Goal: Communication & Community: Answer question/provide support

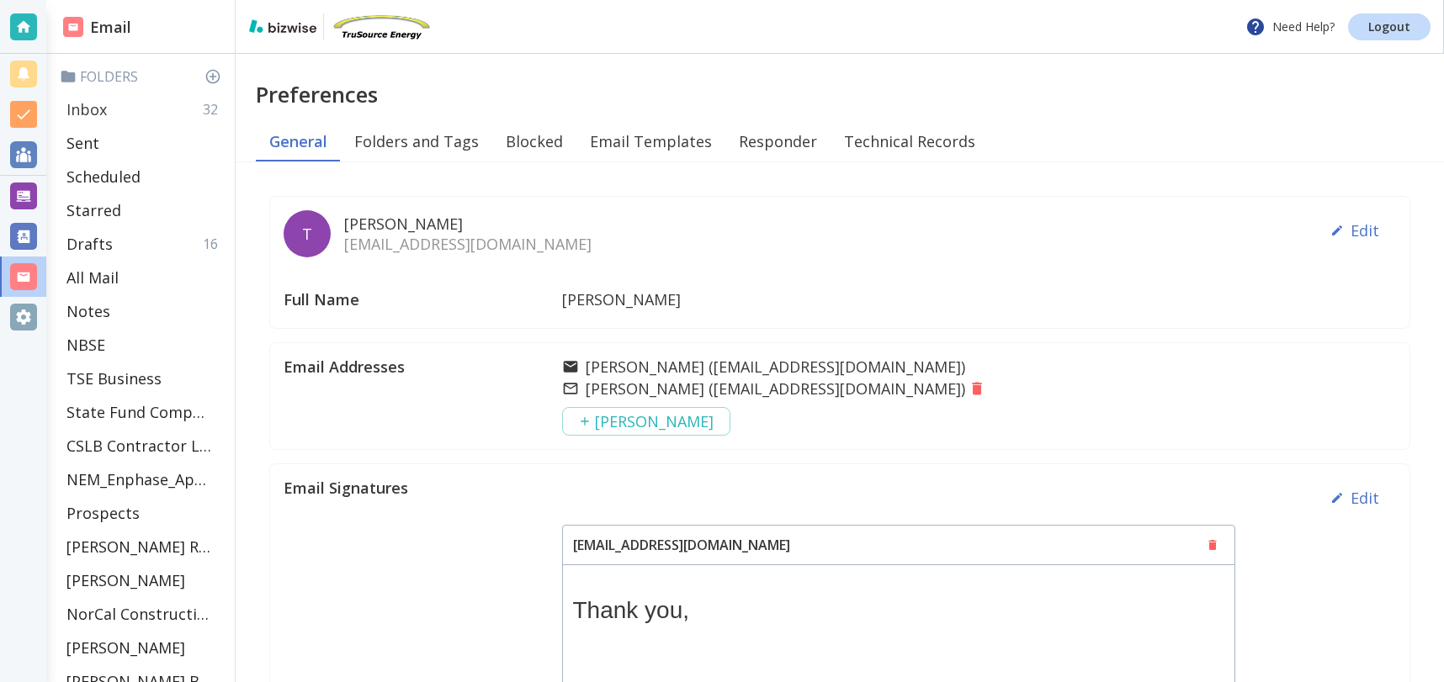
click at [82, 113] on p "Inbox" at bounding box center [86, 109] width 40 height 20
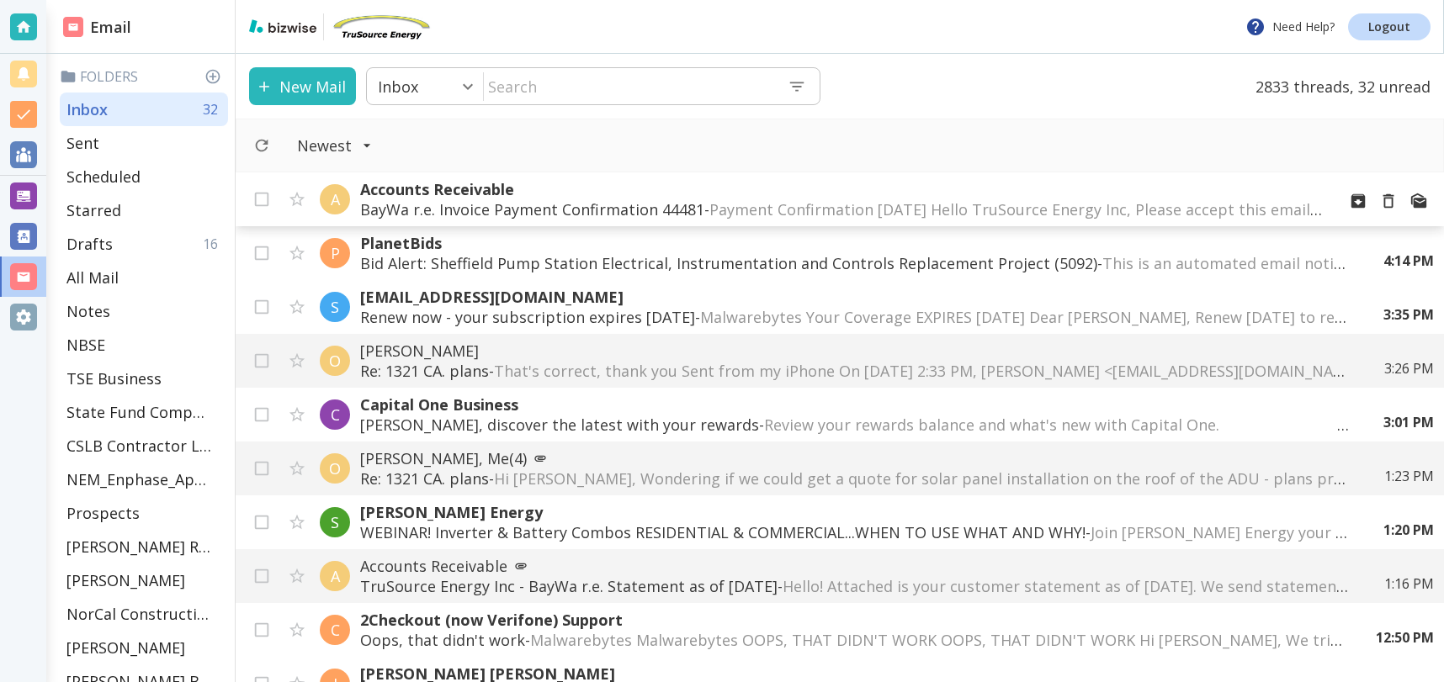
click at [515, 205] on p "BayWa r.e. Invoice Payment Confirmation 44481 - Payment Confirmation [DATE] Hel…" at bounding box center [841, 209] width 962 height 20
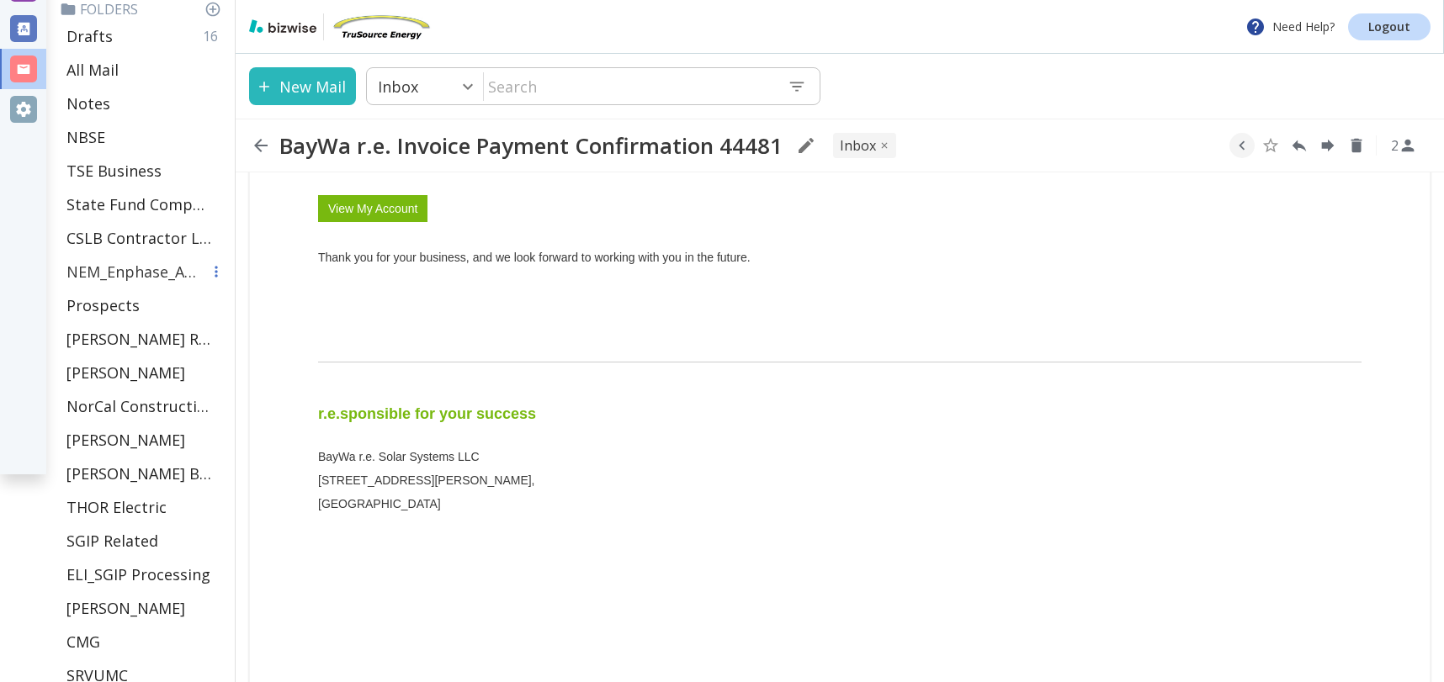
scroll to position [204, 0]
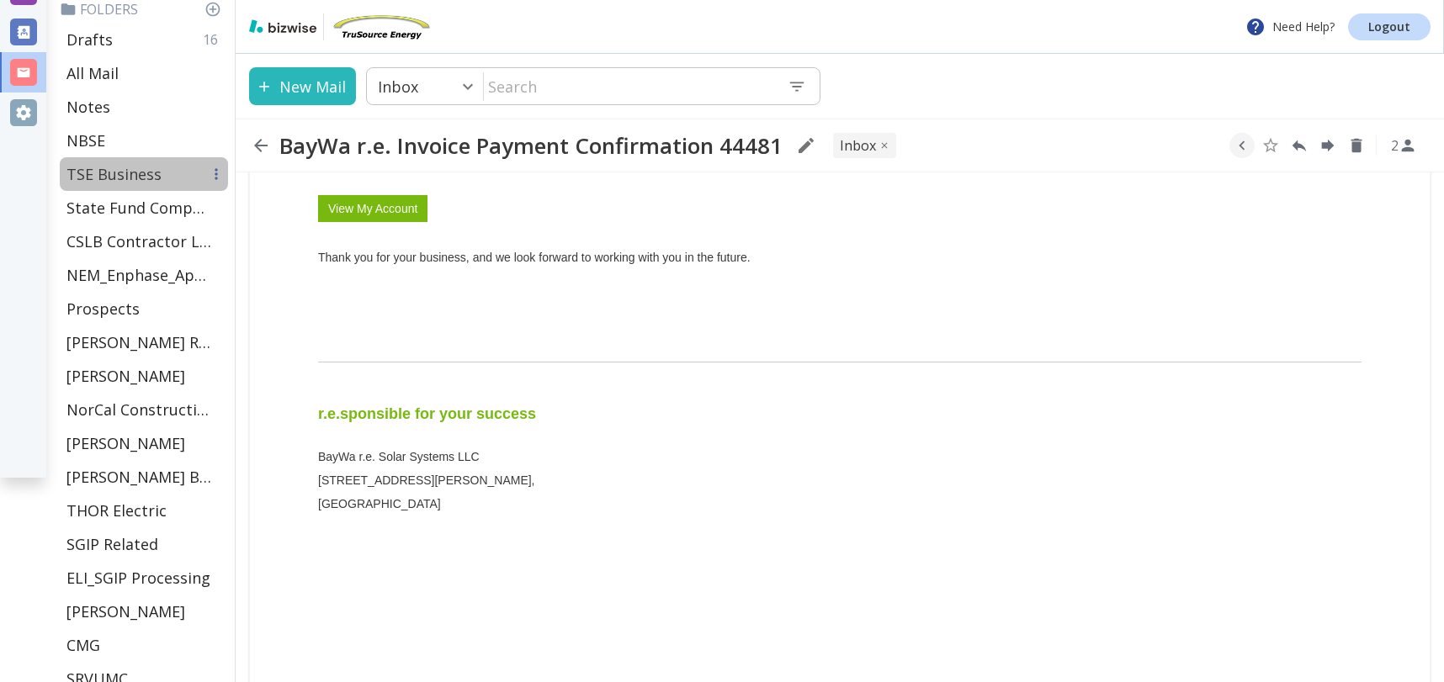
click at [118, 166] on p "TSE Business" at bounding box center [113, 174] width 95 height 20
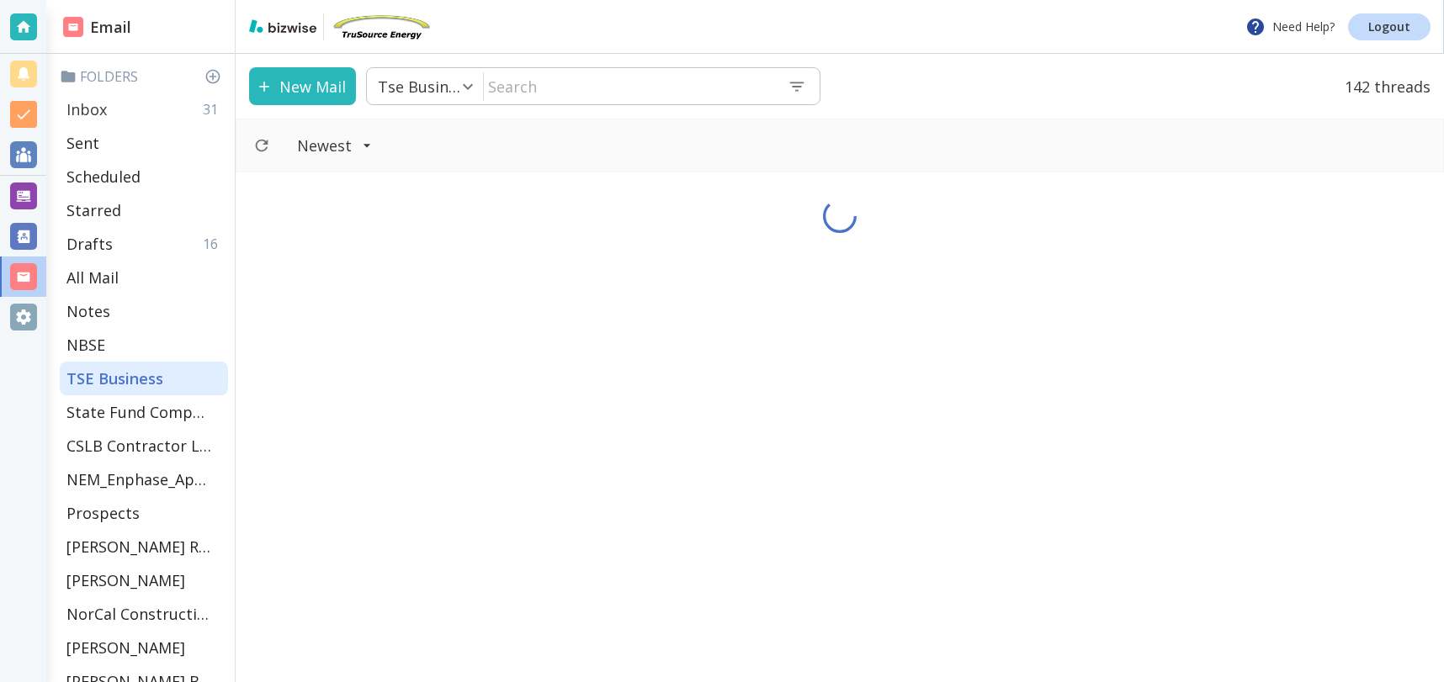
click at [123, 99] on div "Inbox 31" at bounding box center [144, 110] width 168 height 34
type input "0"
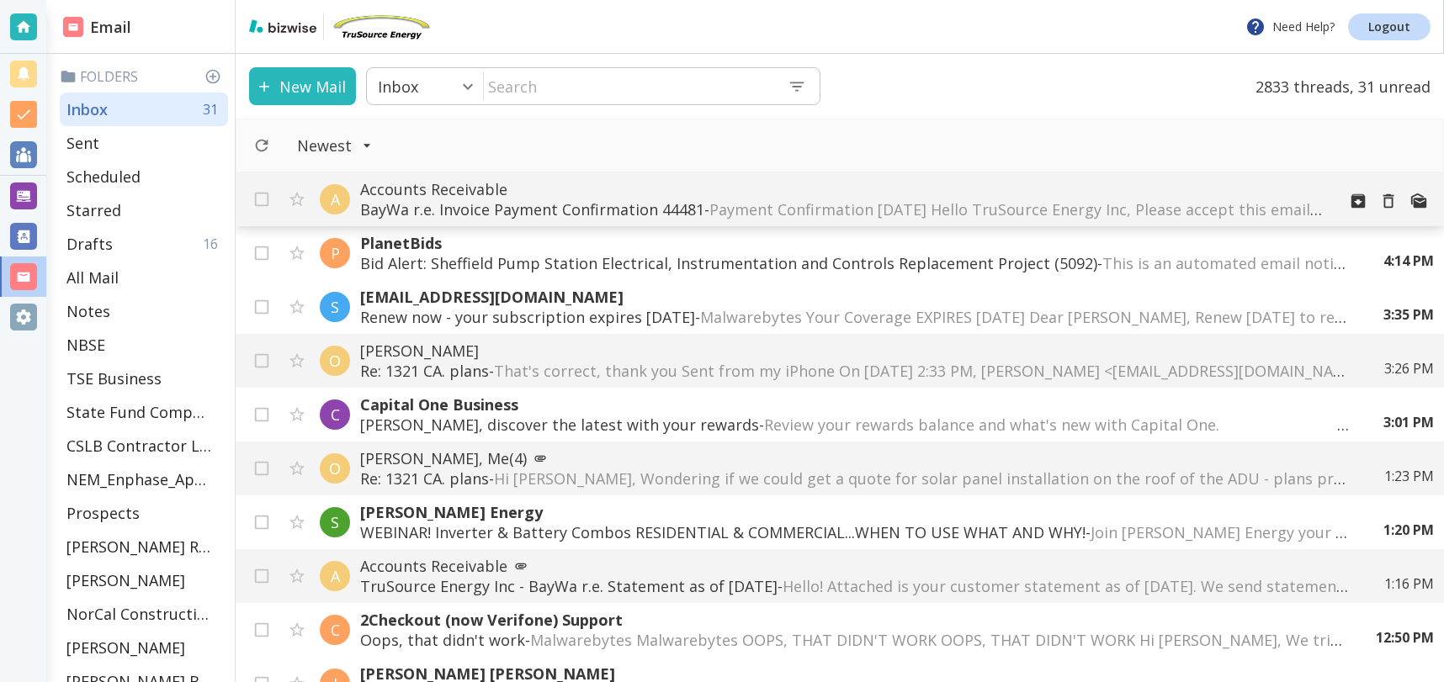
click at [805, 191] on p "Accounts Receivable" at bounding box center [841, 189] width 962 height 20
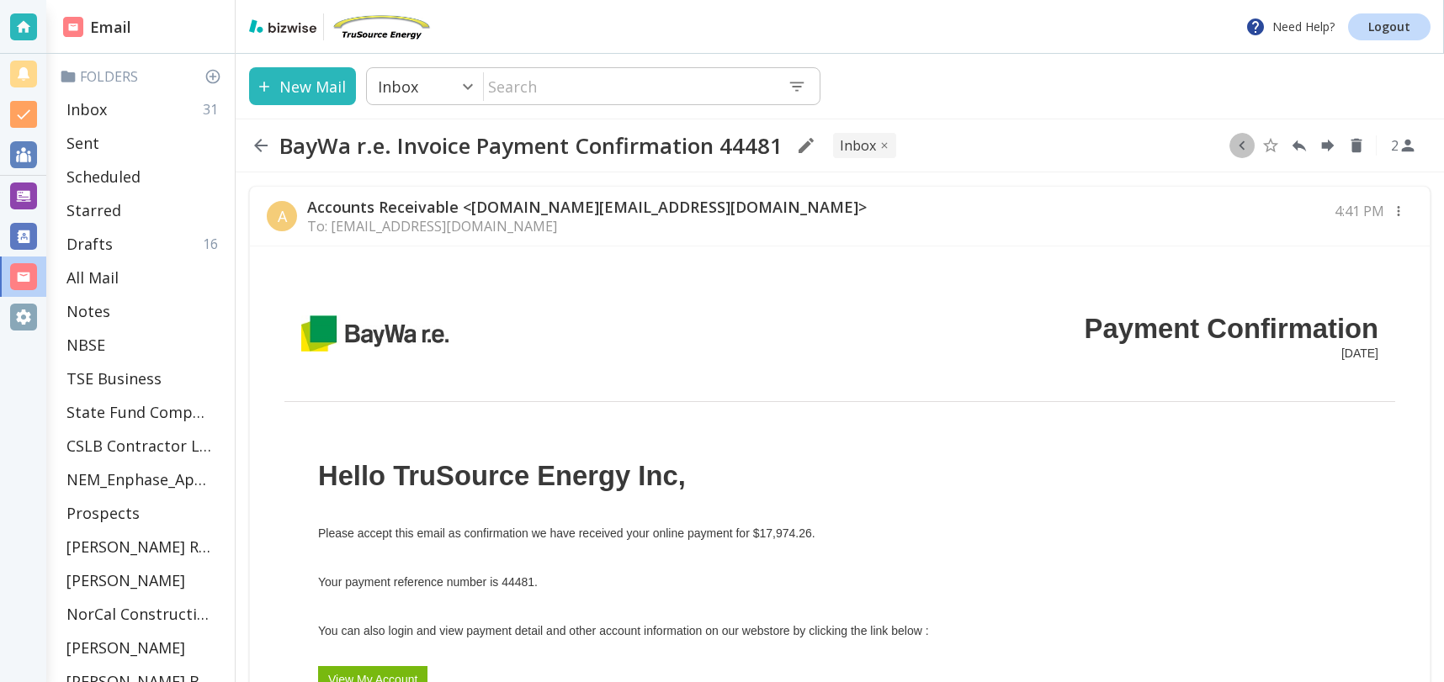
click at [1232, 147] on icon "button" at bounding box center [1241, 145] width 19 height 19
click at [1179, 149] on icon "Move to Folder" at bounding box center [1176, 146] width 15 height 13
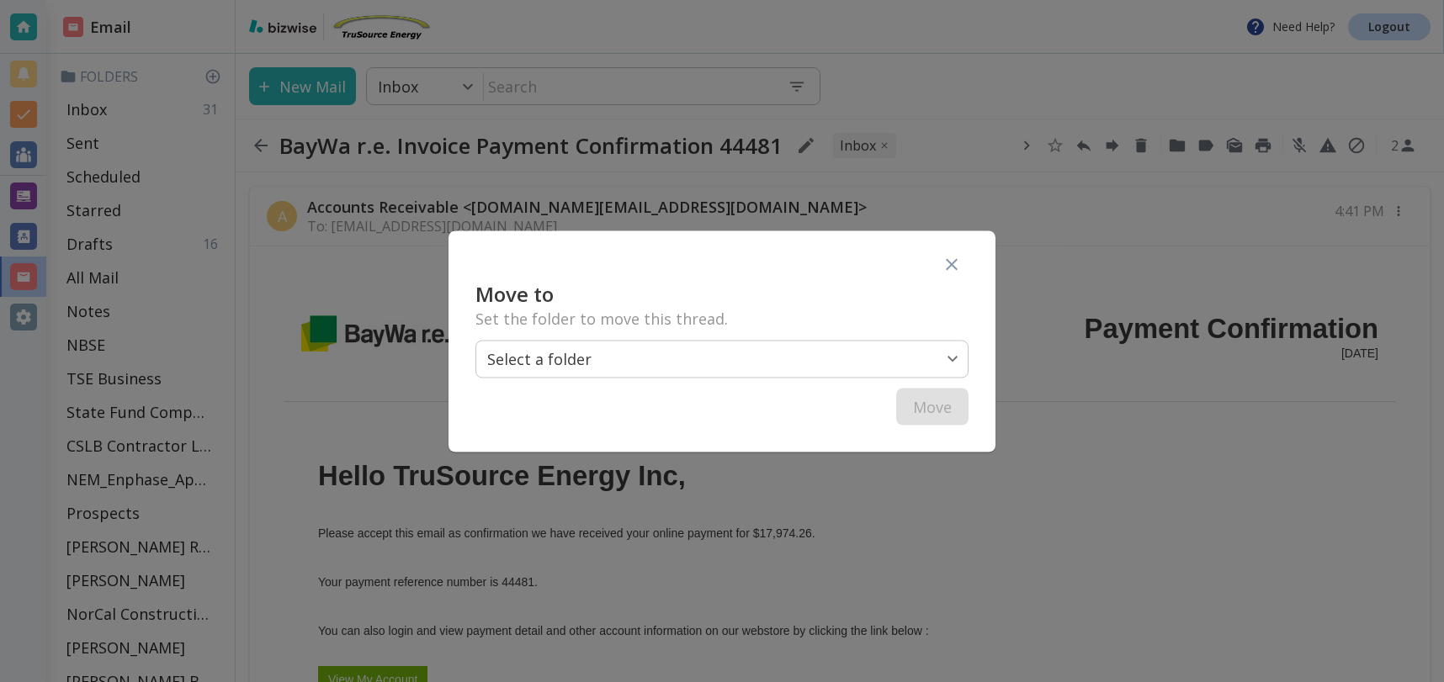
click at [795, 0] on body "Need Help? Logout Email Folders Inbox 31 Sent Scheduled Starred Drafts 16 All M…" at bounding box center [722, 0] width 1444 height 0
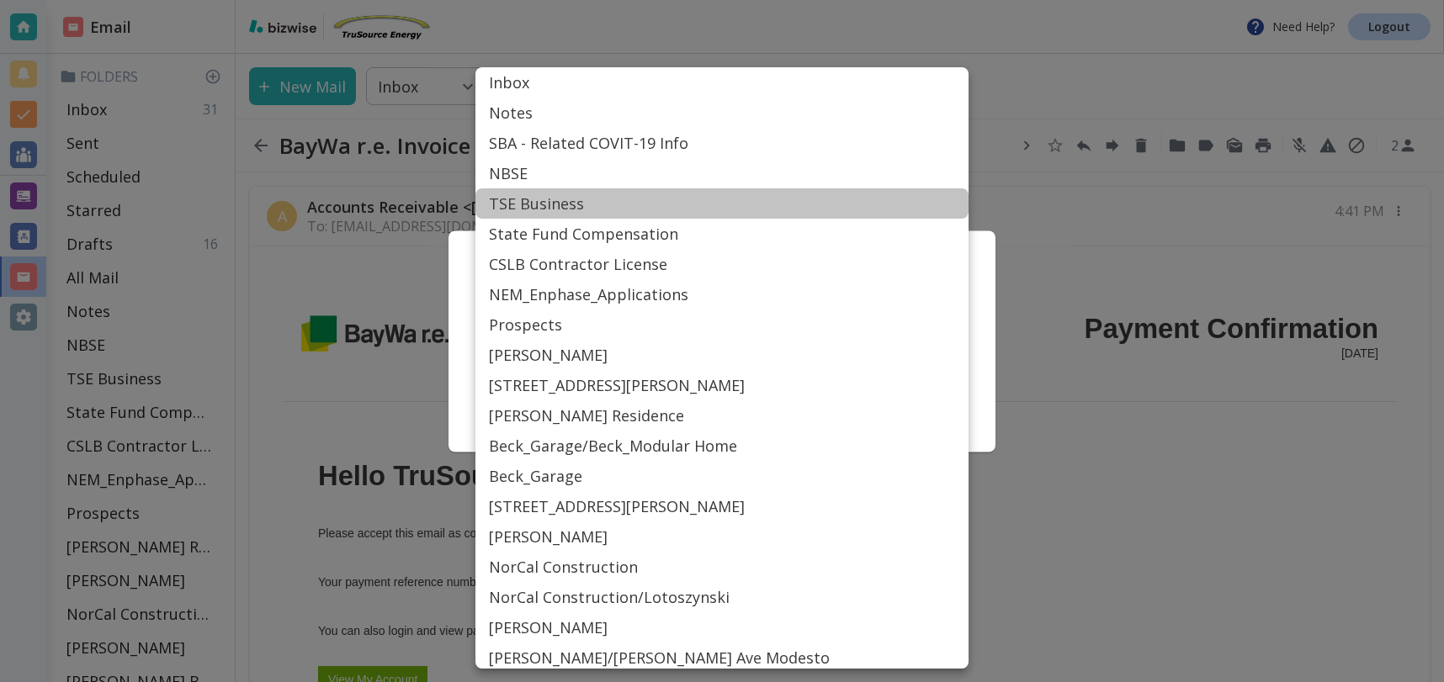
click at [565, 203] on li "TSE Business" at bounding box center [721, 203] width 493 height 30
type input "Label_15"
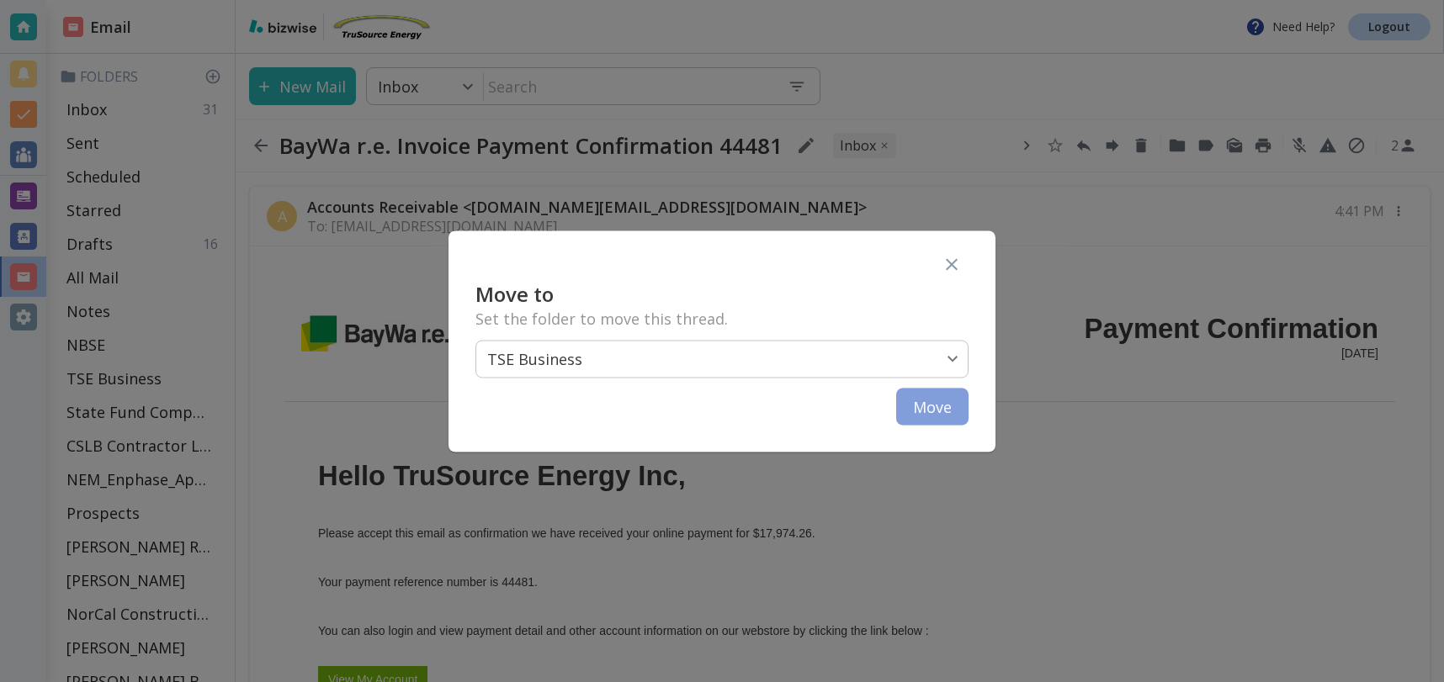
click at [938, 405] on button "Move" at bounding box center [932, 406] width 72 height 37
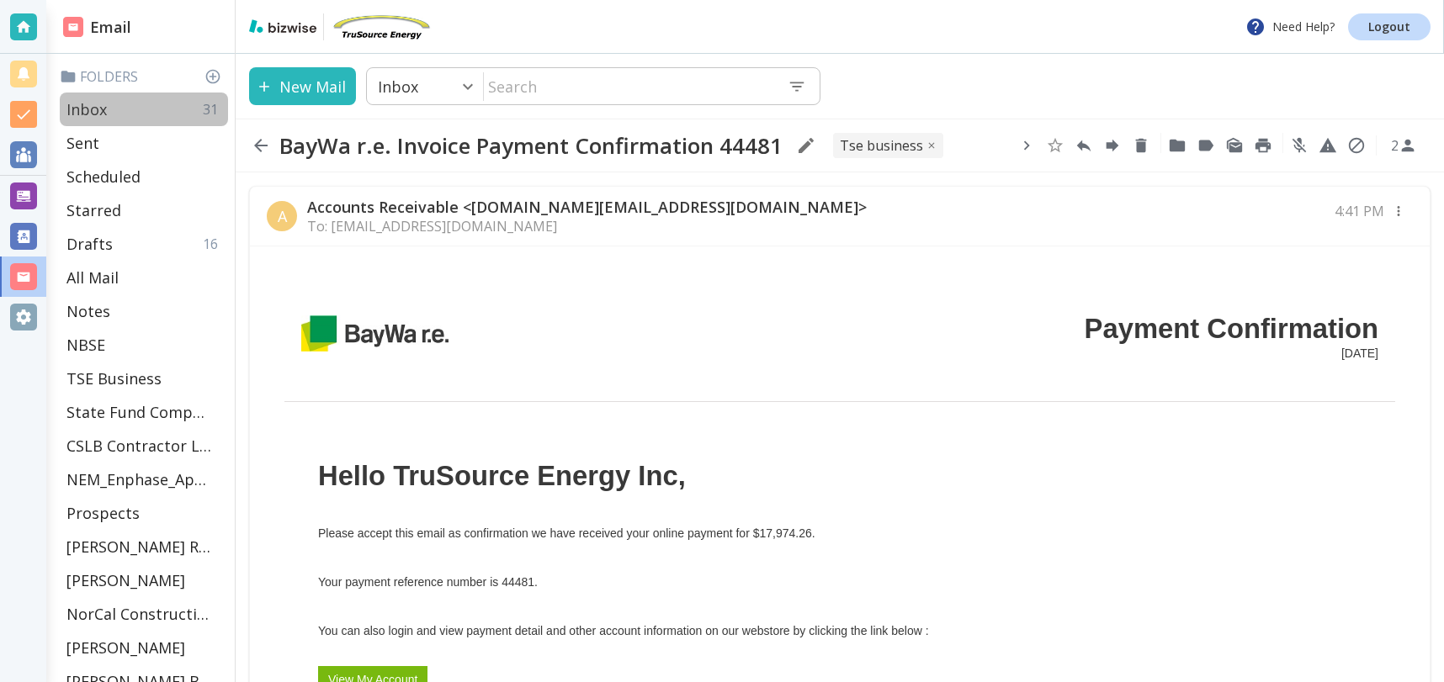
click at [117, 106] on div "Inbox 31" at bounding box center [144, 110] width 168 height 34
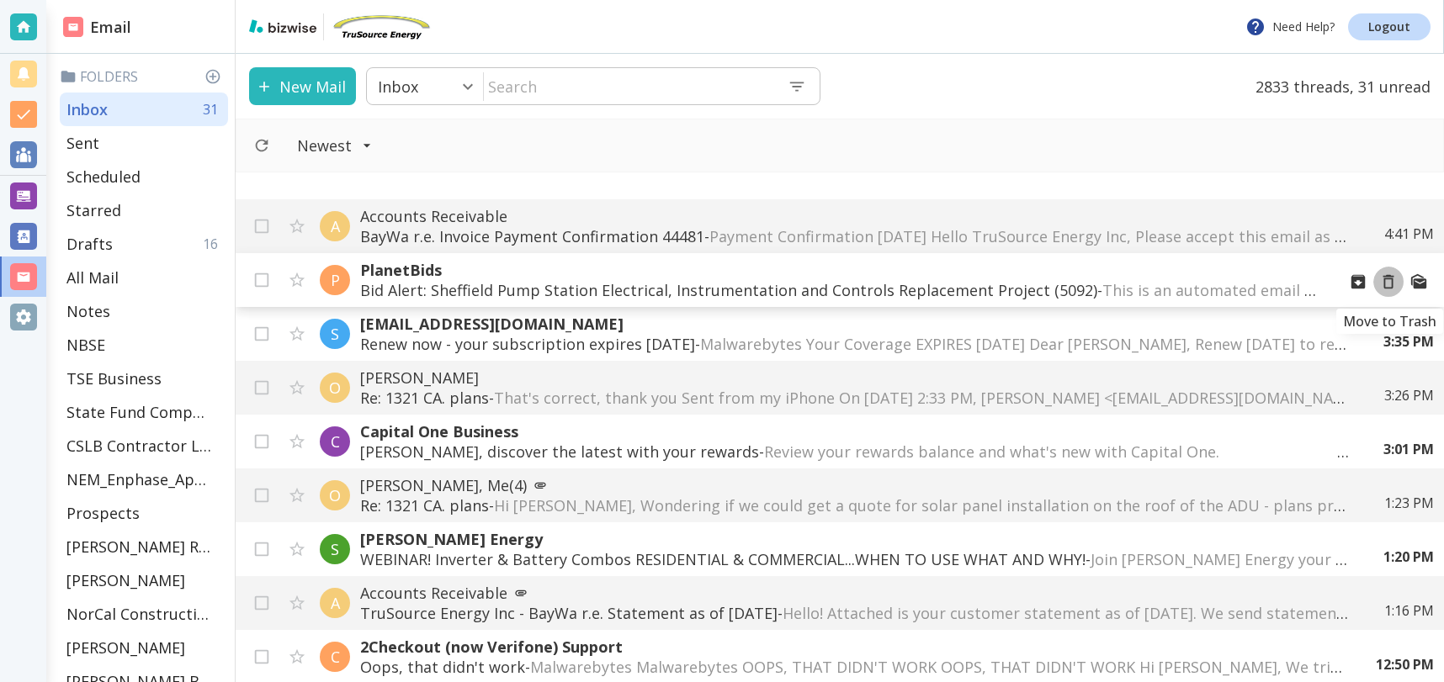
click at [1389, 282] on icon "Move to Trash" at bounding box center [1388, 282] width 19 height 19
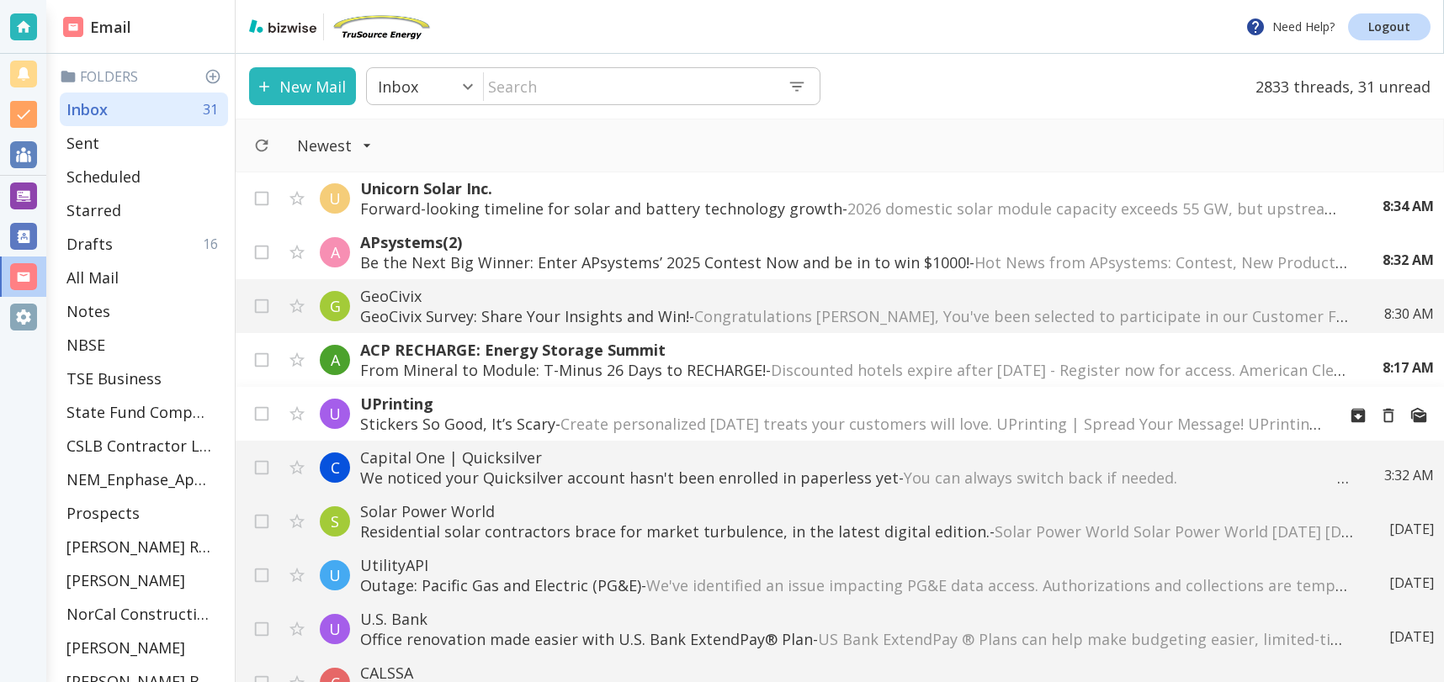
scroll to position [1421, 0]
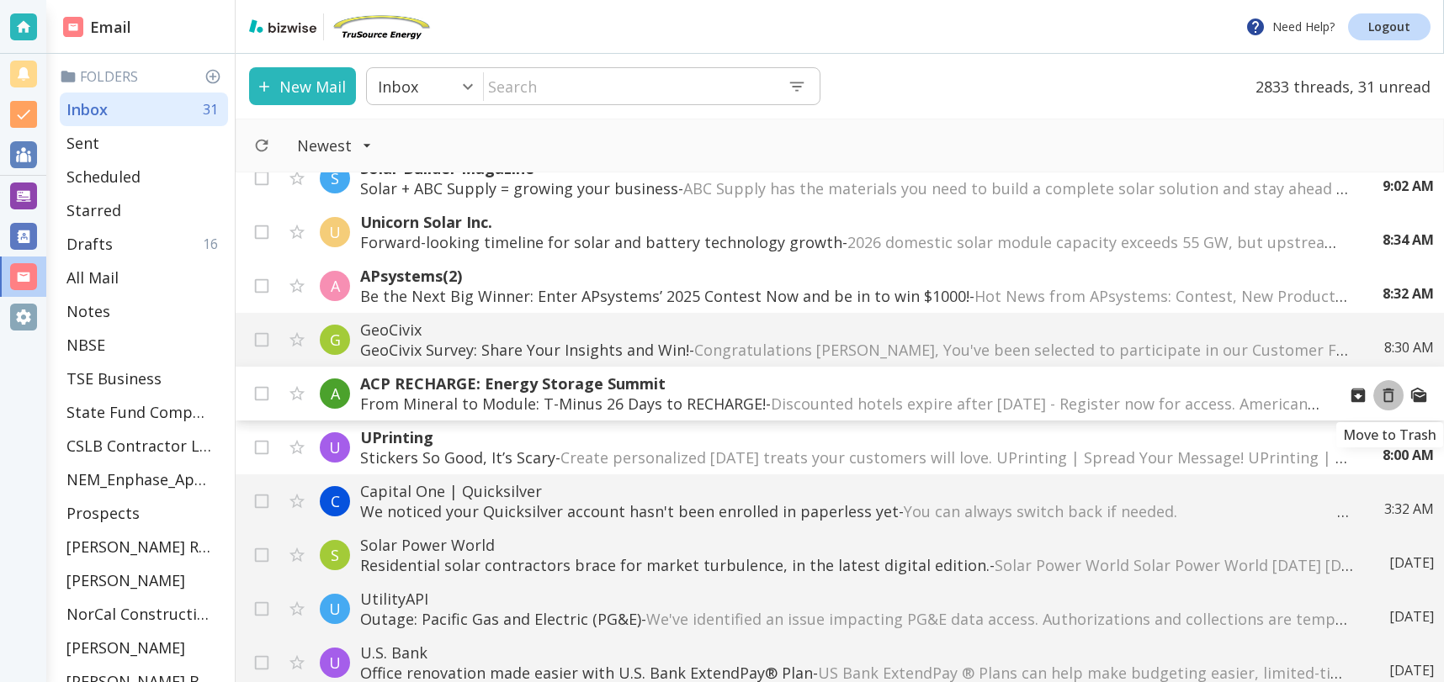
click at [1386, 389] on icon "Move to Trash" at bounding box center [1388, 396] width 11 height 14
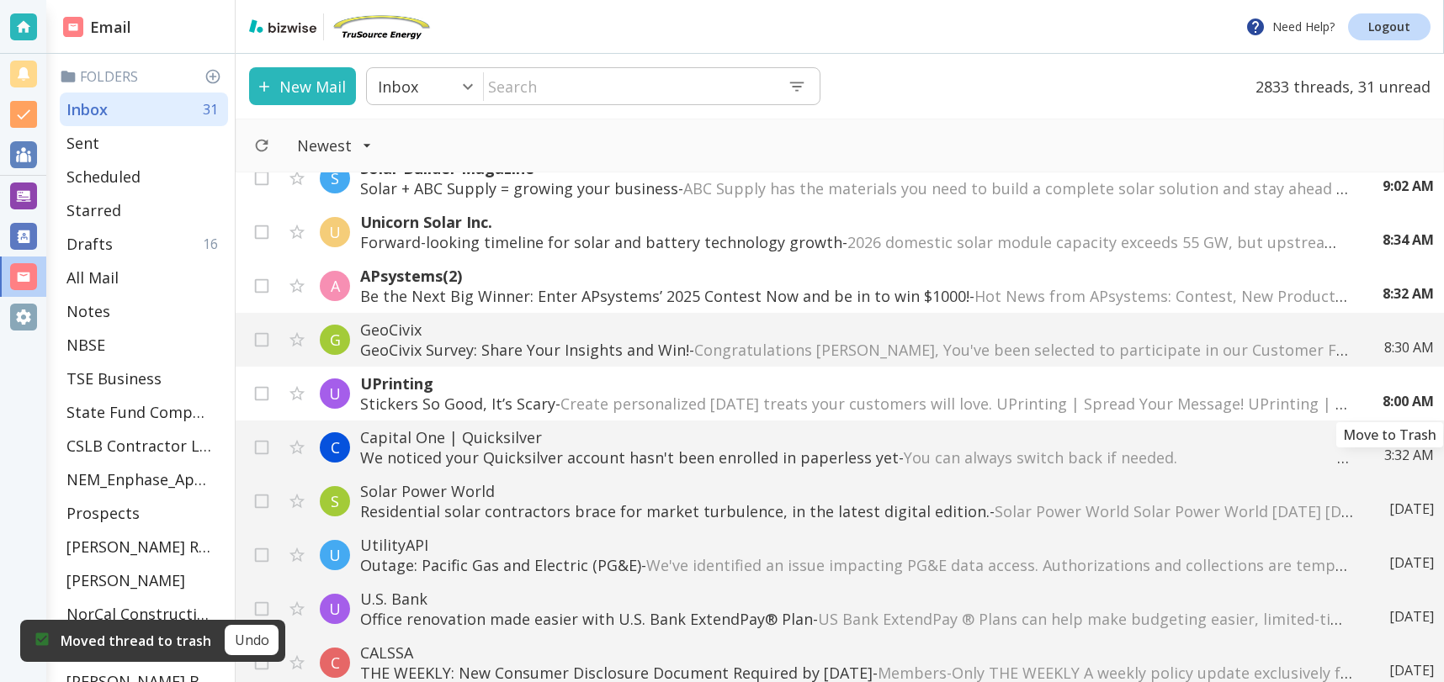
click at [0, 0] on icon "Move to Trash" at bounding box center [0, 0] width 0 height 0
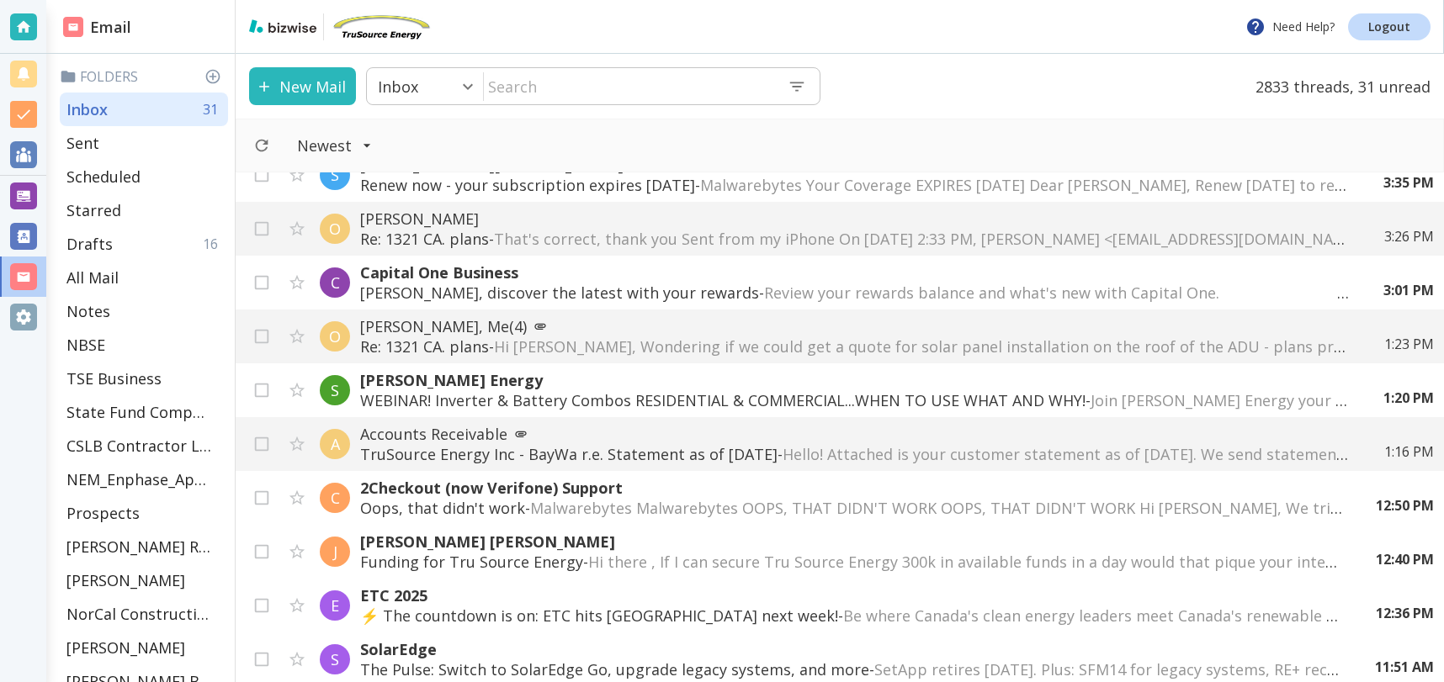
scroll to position [0, 0]
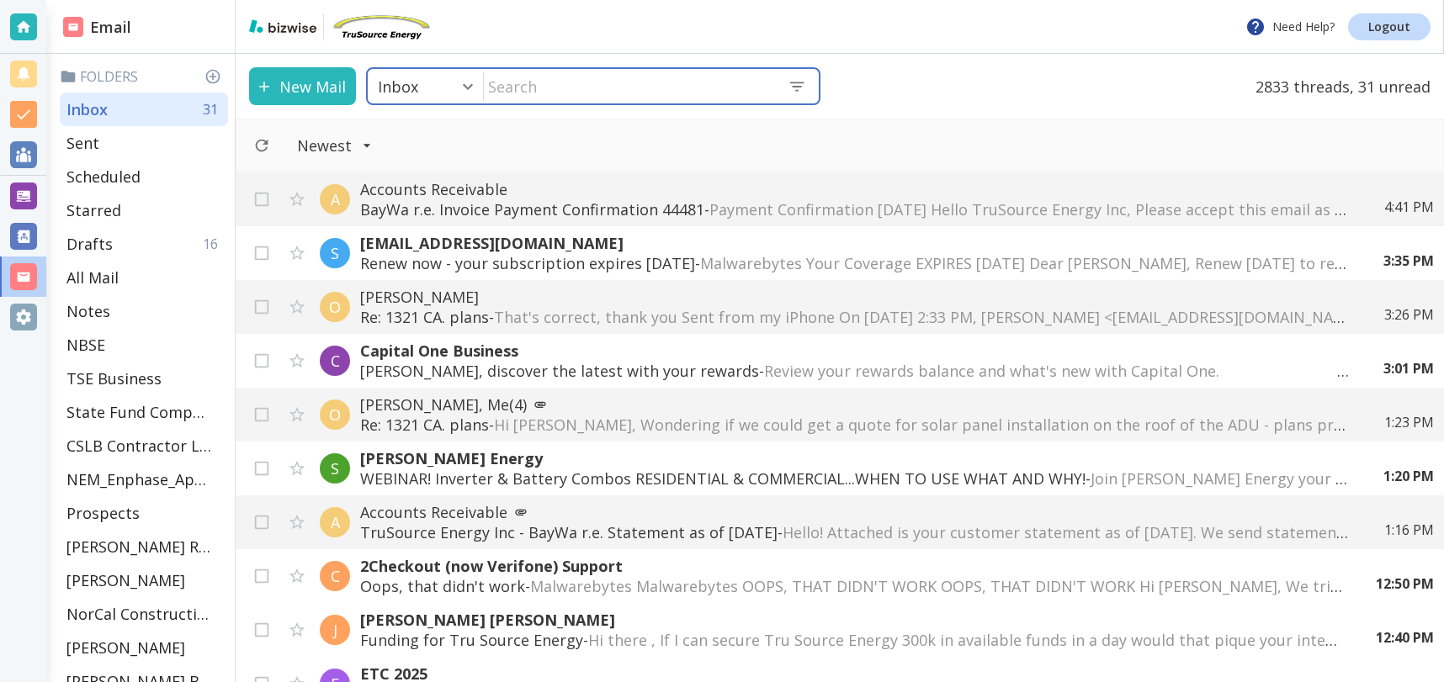
click at [684, 90] on input "text" at bounding box center [629, 86] width 290 height 34
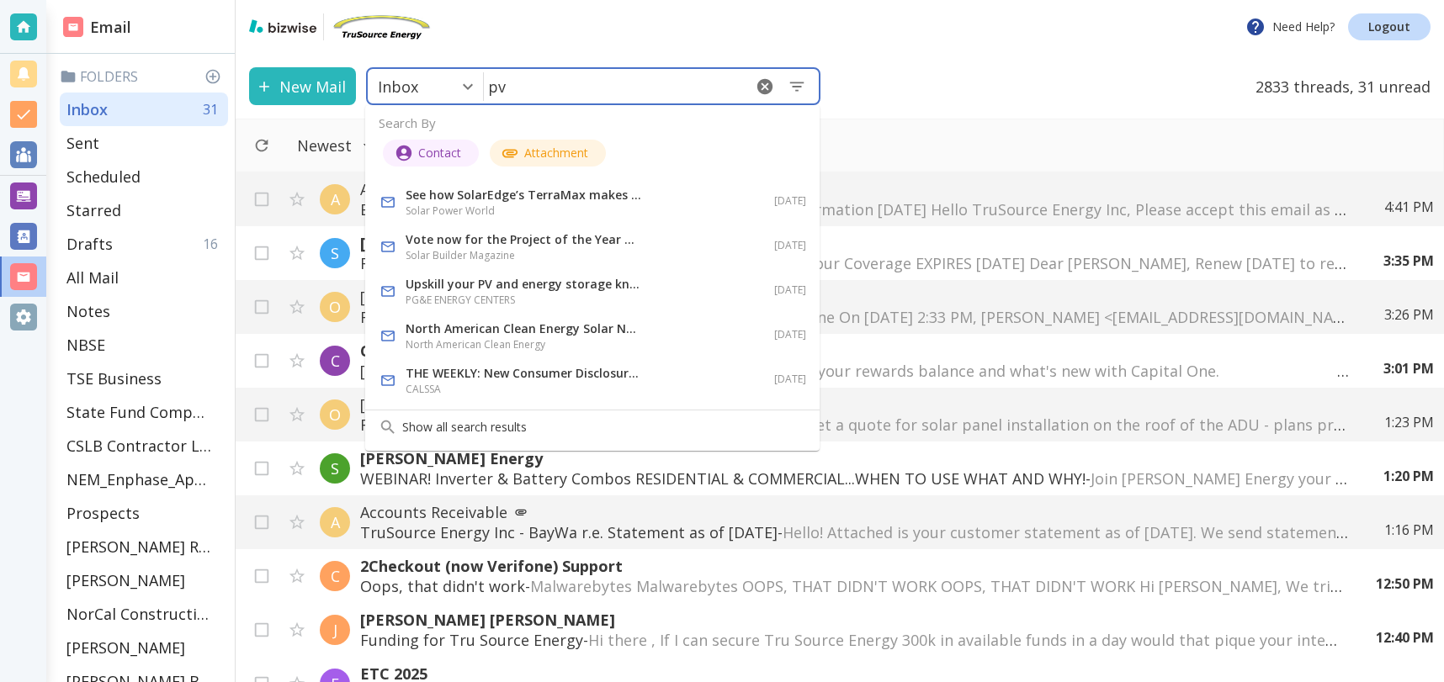
type input "p"
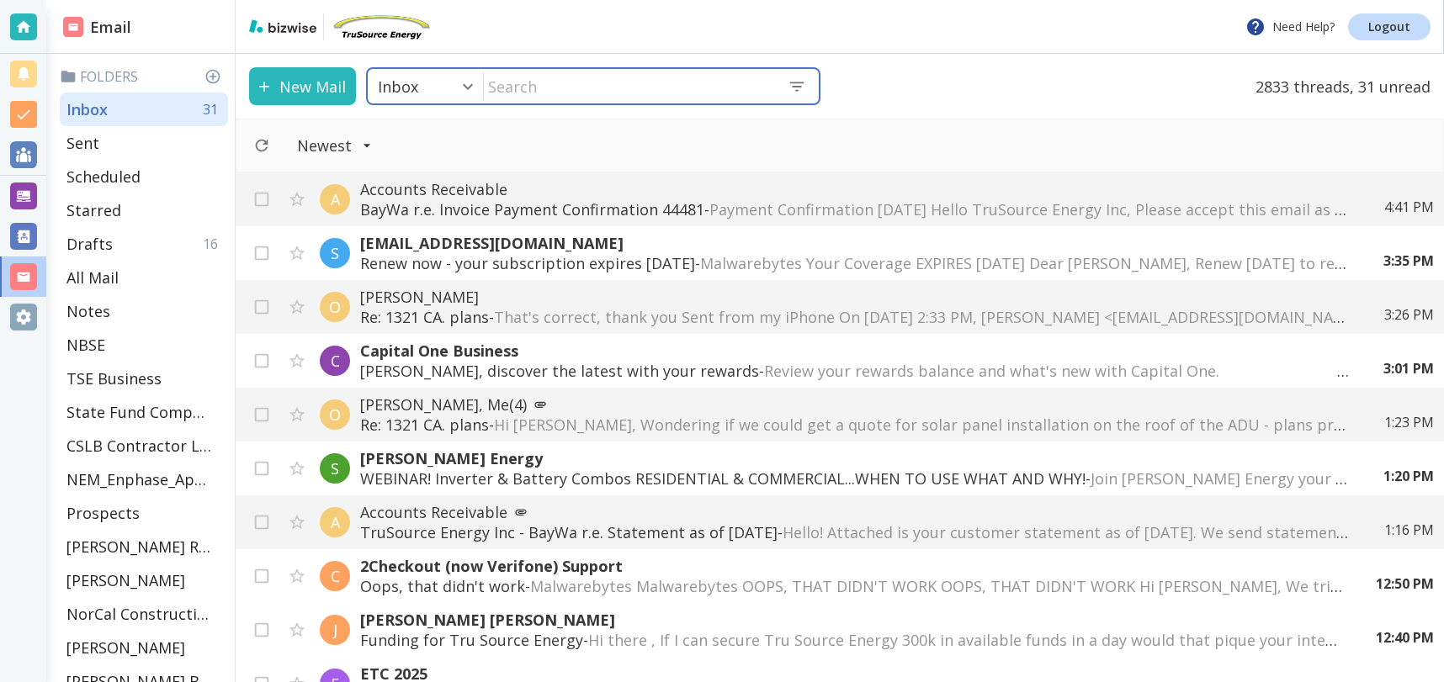
drag, startPoint x: 691, startPoint y: 86, endPoint x: 736, endPoint y: 86, distance: 44.6
click at [692, 86] on input "text" at bounding box center [629, 86] width 290 height 34
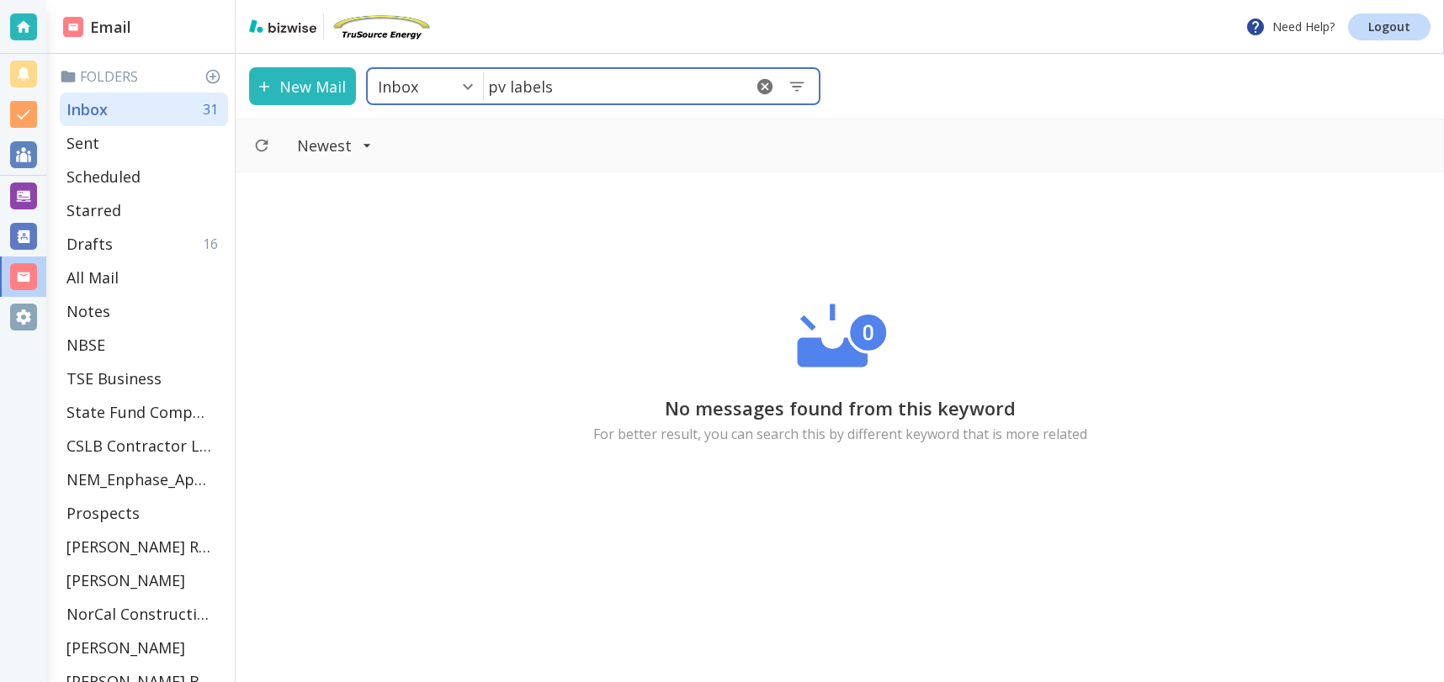
type input "pv labels"
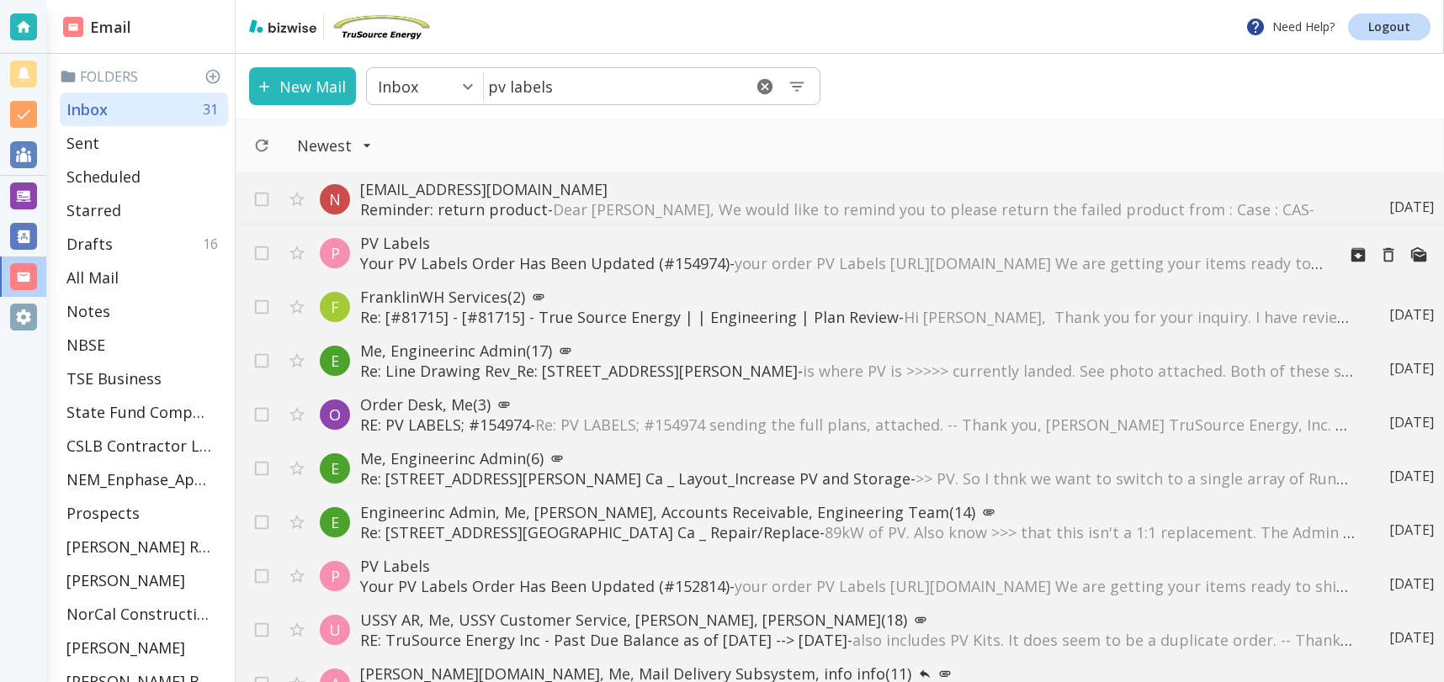
click at [840, 258] on span "your order PV Labels [URL][DOMAIN_NAME] We are getting your items ready to ship…" at bounding box center [1171, 263] width 874 height 20
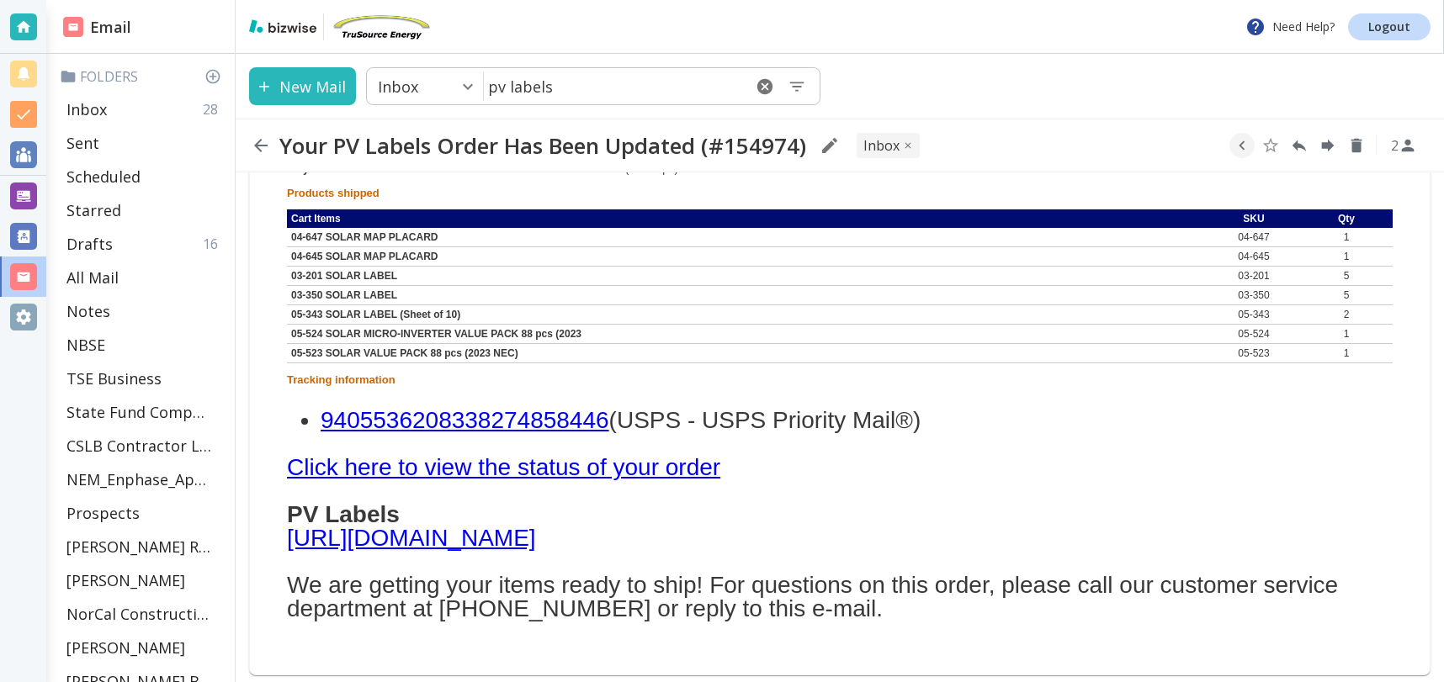
scroll to position [348, 0]
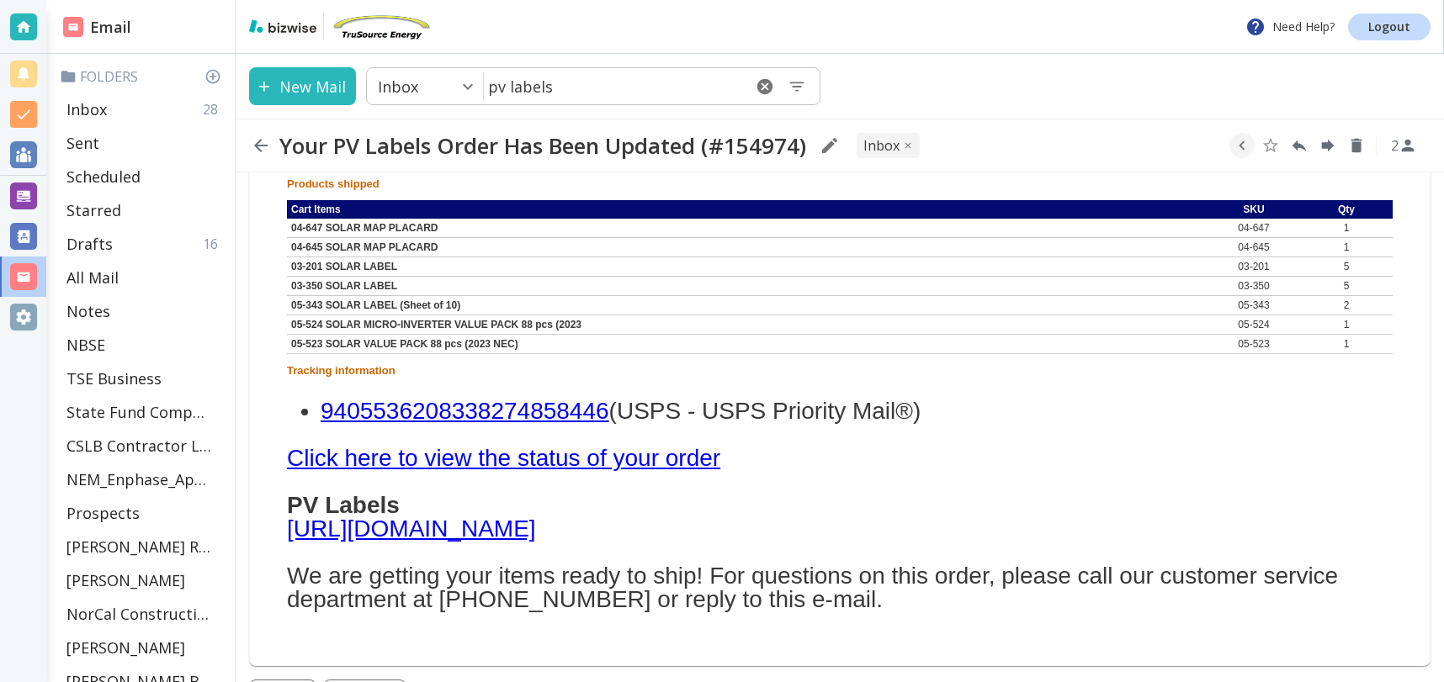
click at [683, 453] on link "Click here to view the status of your order" at bounding box center [503, 458] width 433 height 26
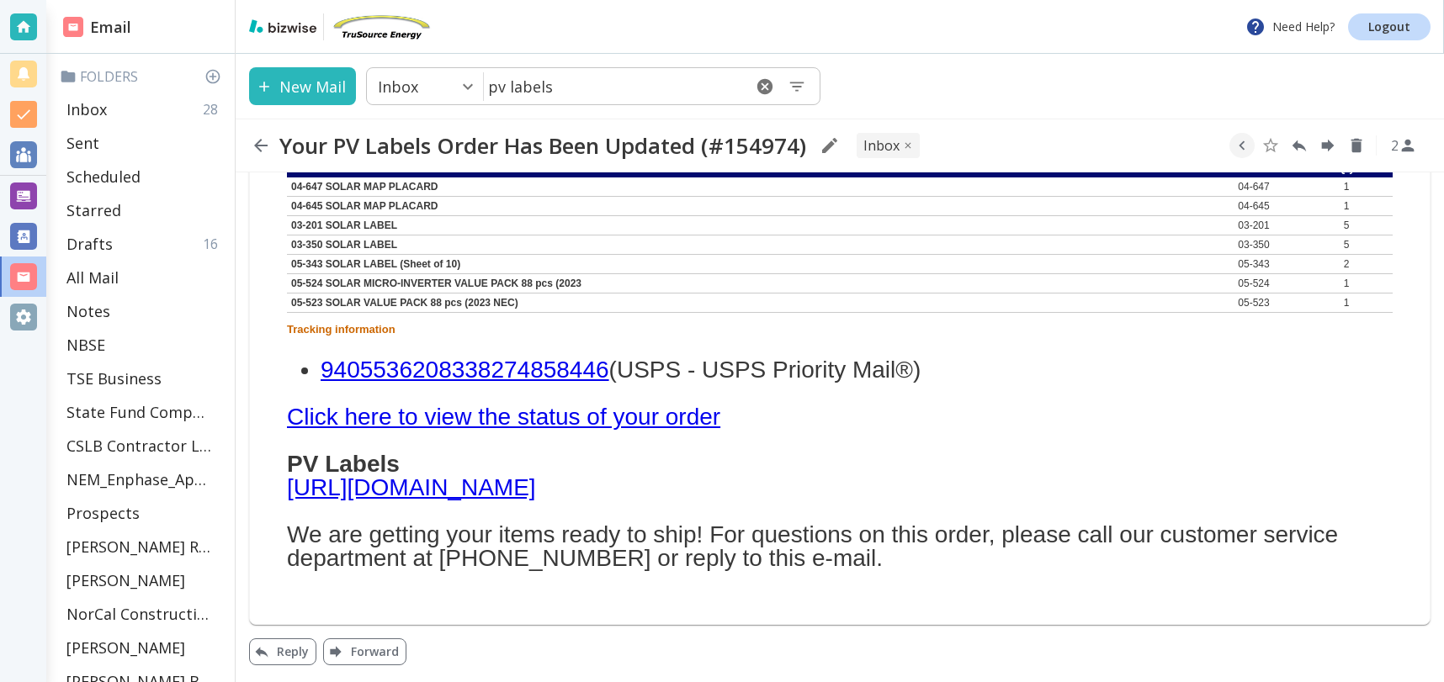
scroll to position [384, 0]
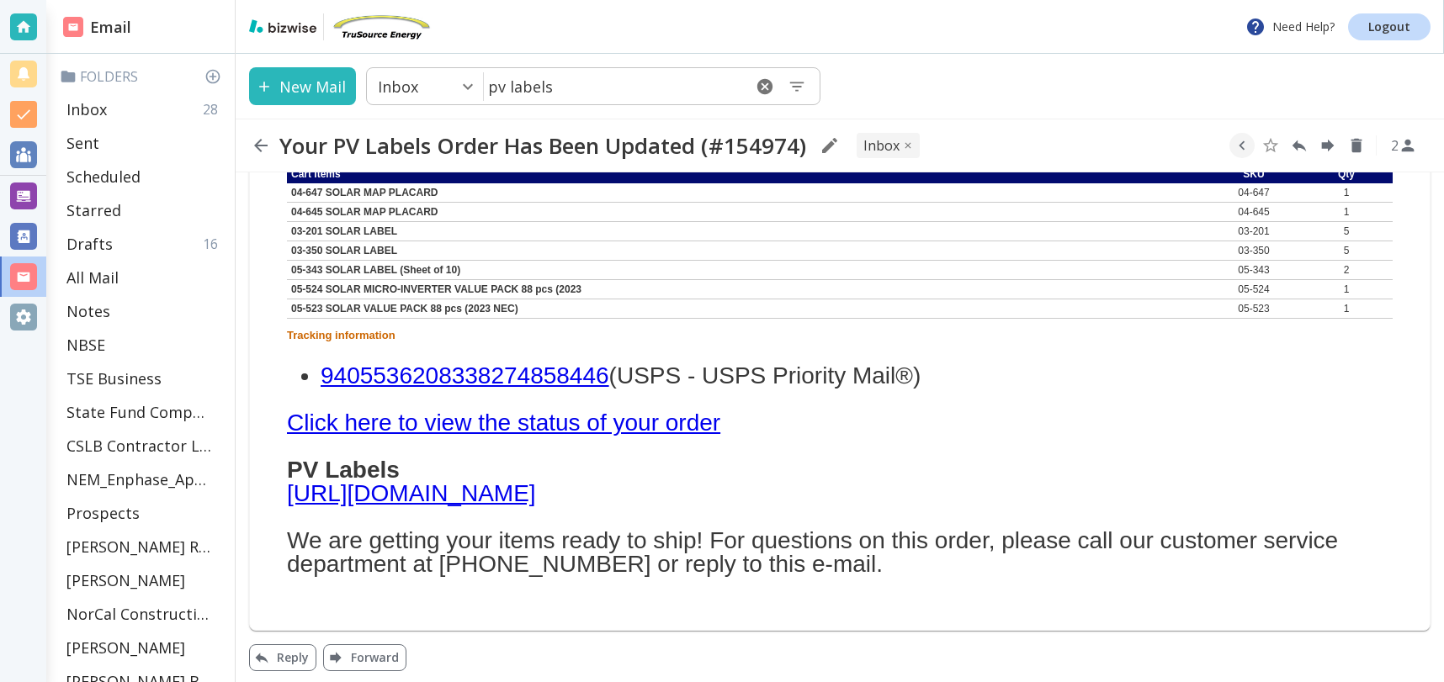
click at [417, 369] on link "9405536208338274858446" at bounding box center [465, 376] width 289 height 26
click at [117, 99] on div "Inbox 28" at bounding box center [144, 110] width 168 height 34
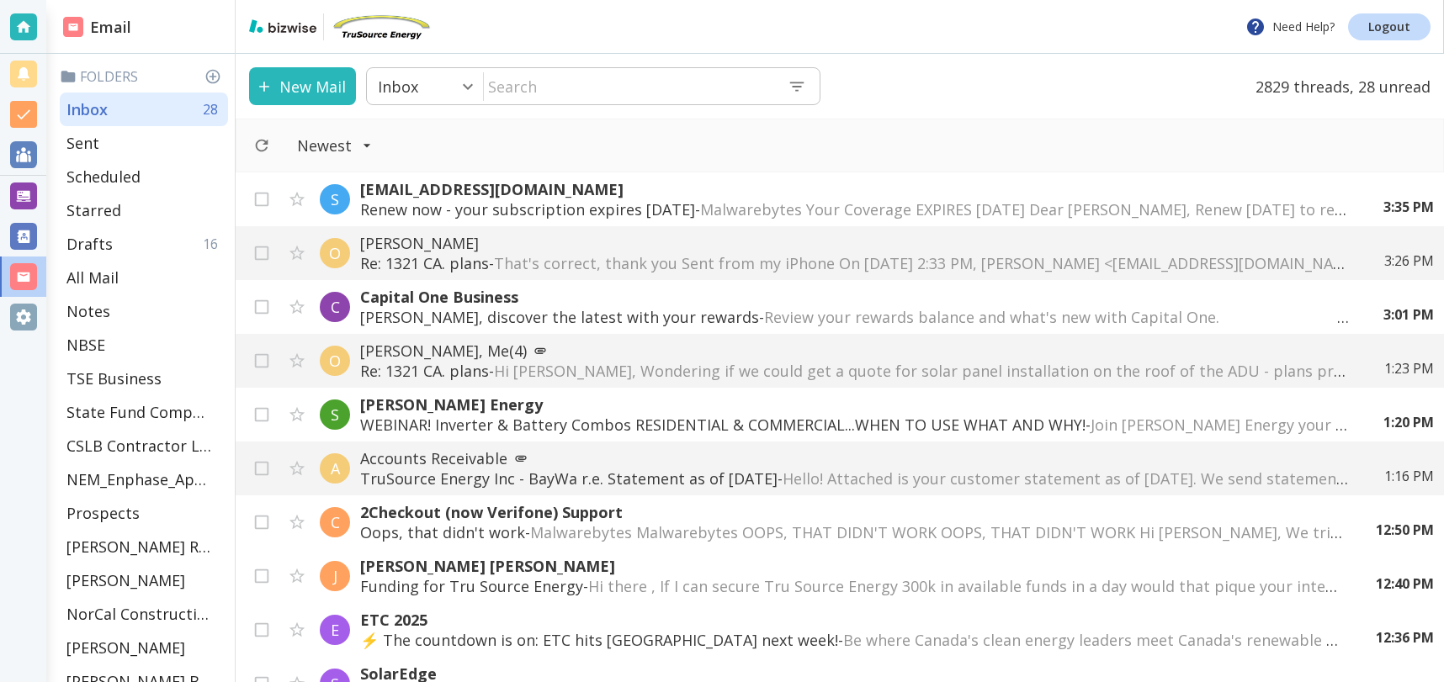
scroll to position [85, 0]
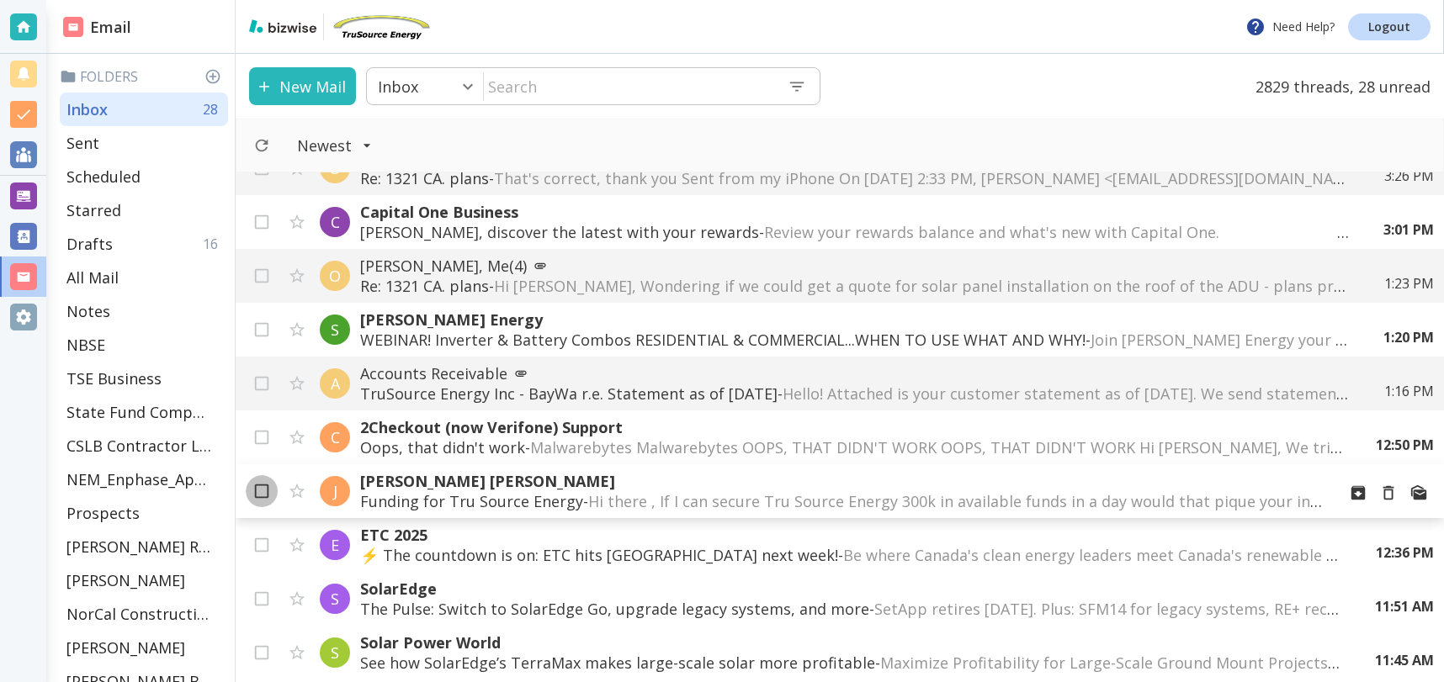
click at [257, 490] on input "checkbox" at bounding box center [262, 495] width 32 height 32
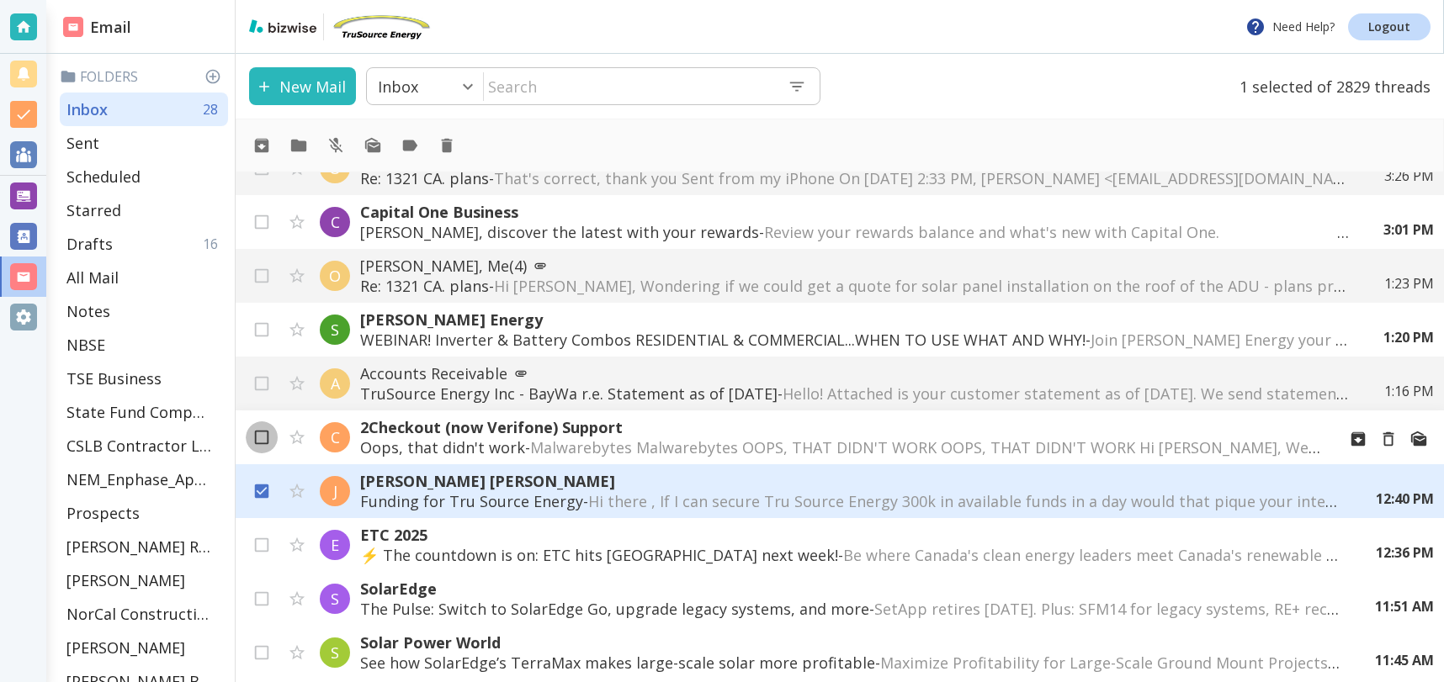
click at [263, 434] on input "checkbox" at bounding box center [262, 441] width 32 height 32
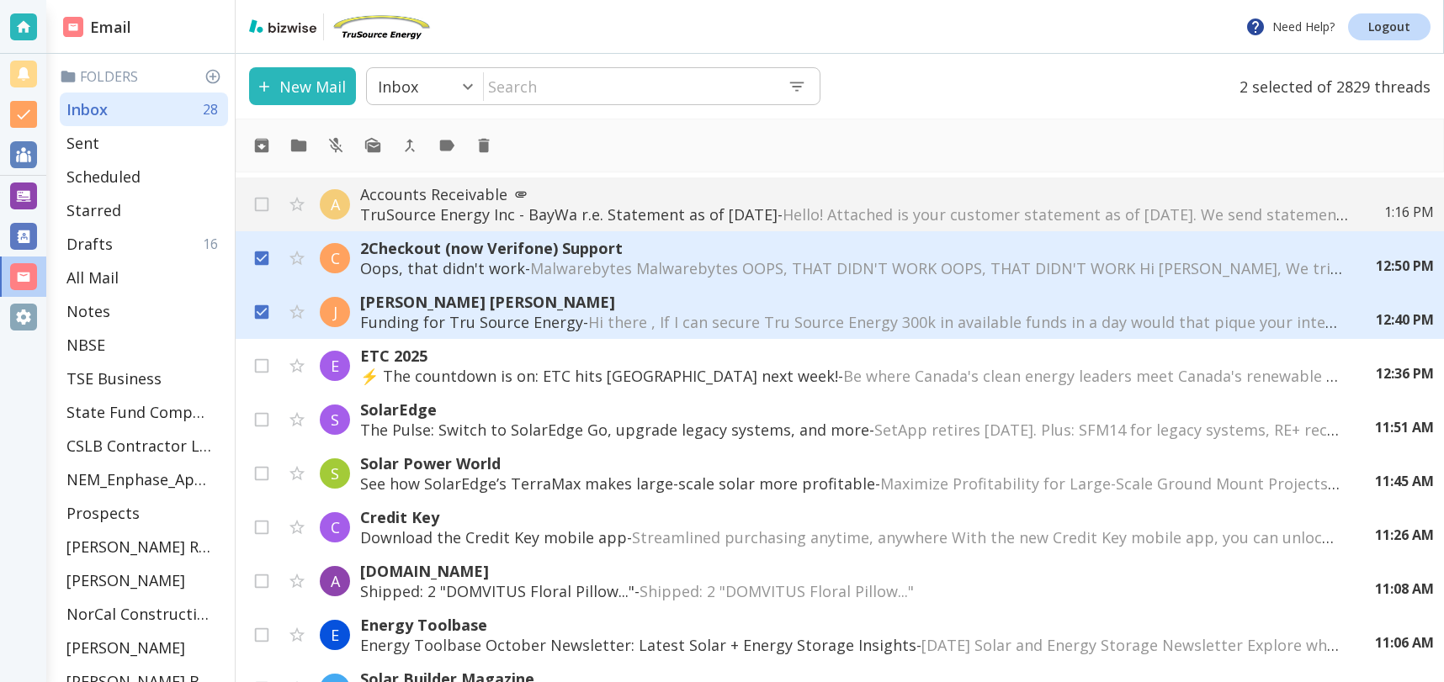
scroll to position [278, 0]
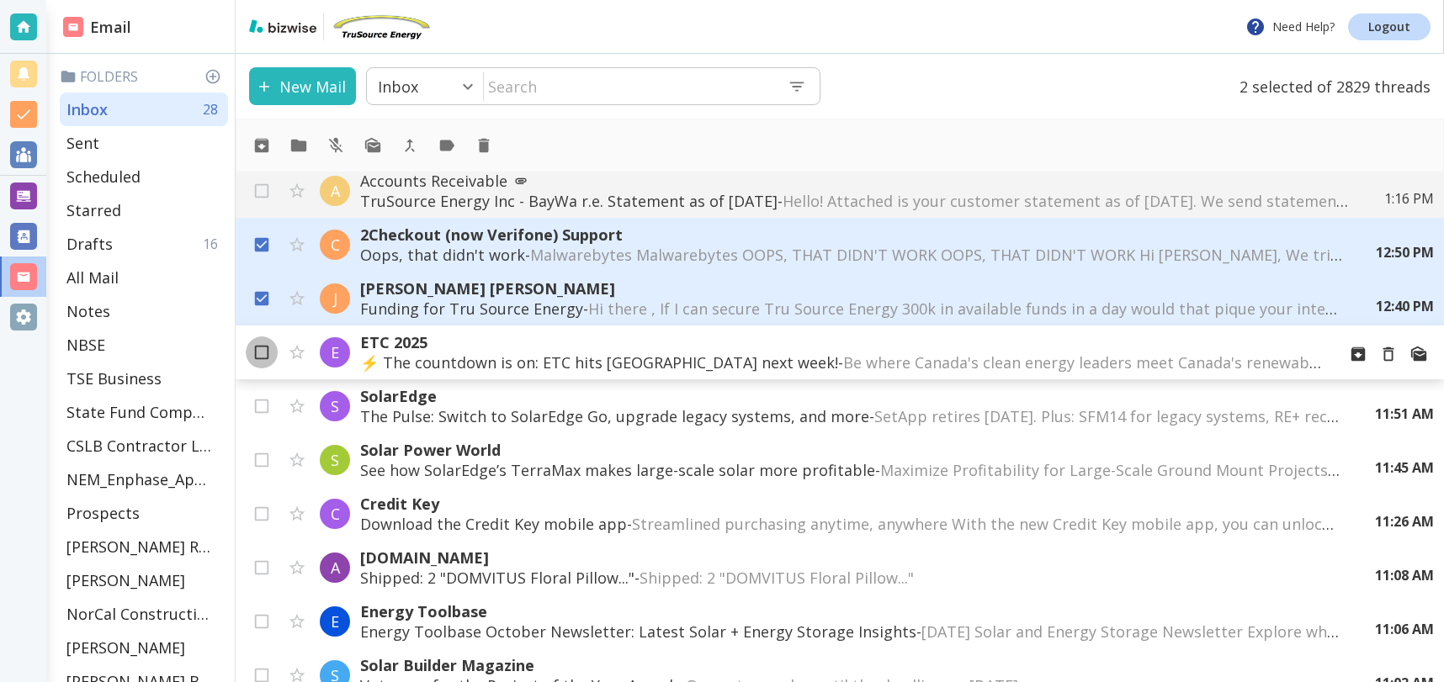
click at [260, 350] on input "checkbox" at bounding box center [262, 356] width 32 height 32
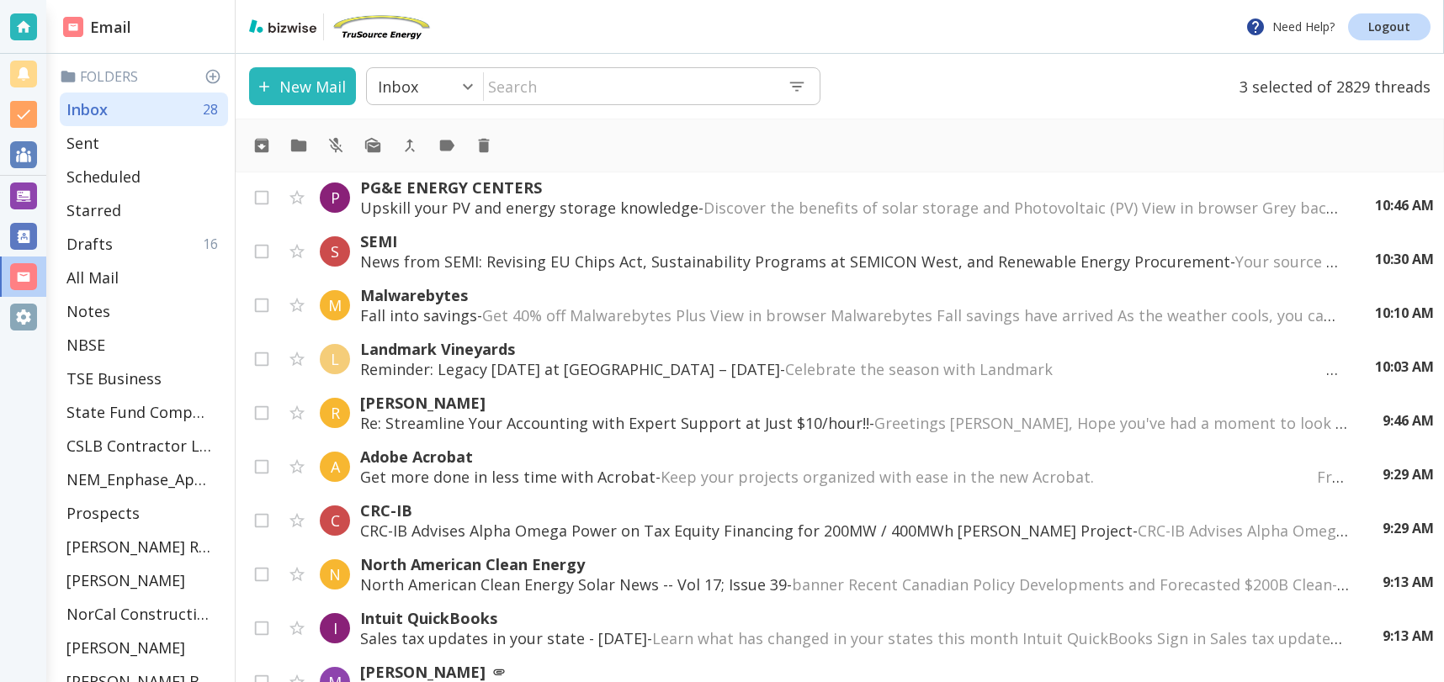
scroll to position [834, 0]
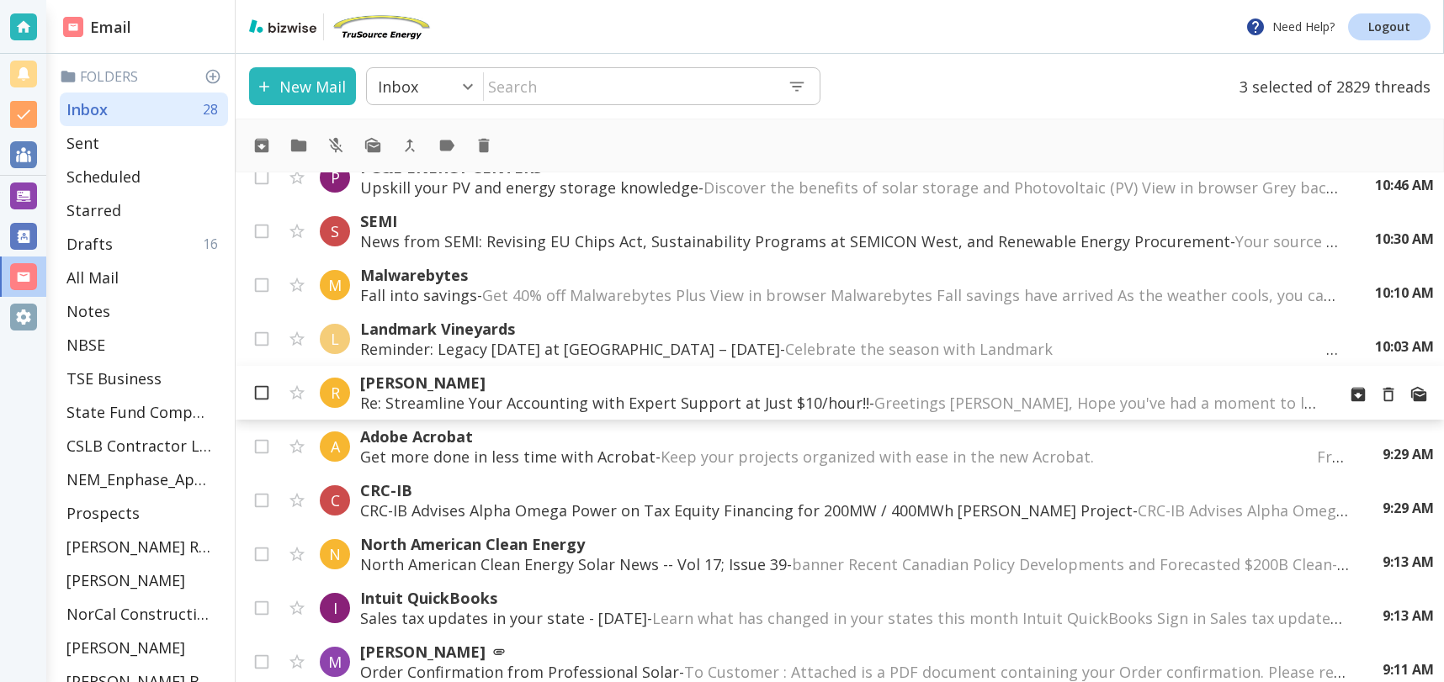
click at [262, 387] on div "A Accounts Receivable TruSource Energy Inc - BayWa r.e. Statement as of [DATE] …" at bounding box center [840, 427] width 1208 height 510
click at [262, 400] on div "A Accounts Receivable TruSource Energy Inc - BayWa r.e. Statement as of 10/1/20…" at bounding box center [840, 427] width 1208 height 510
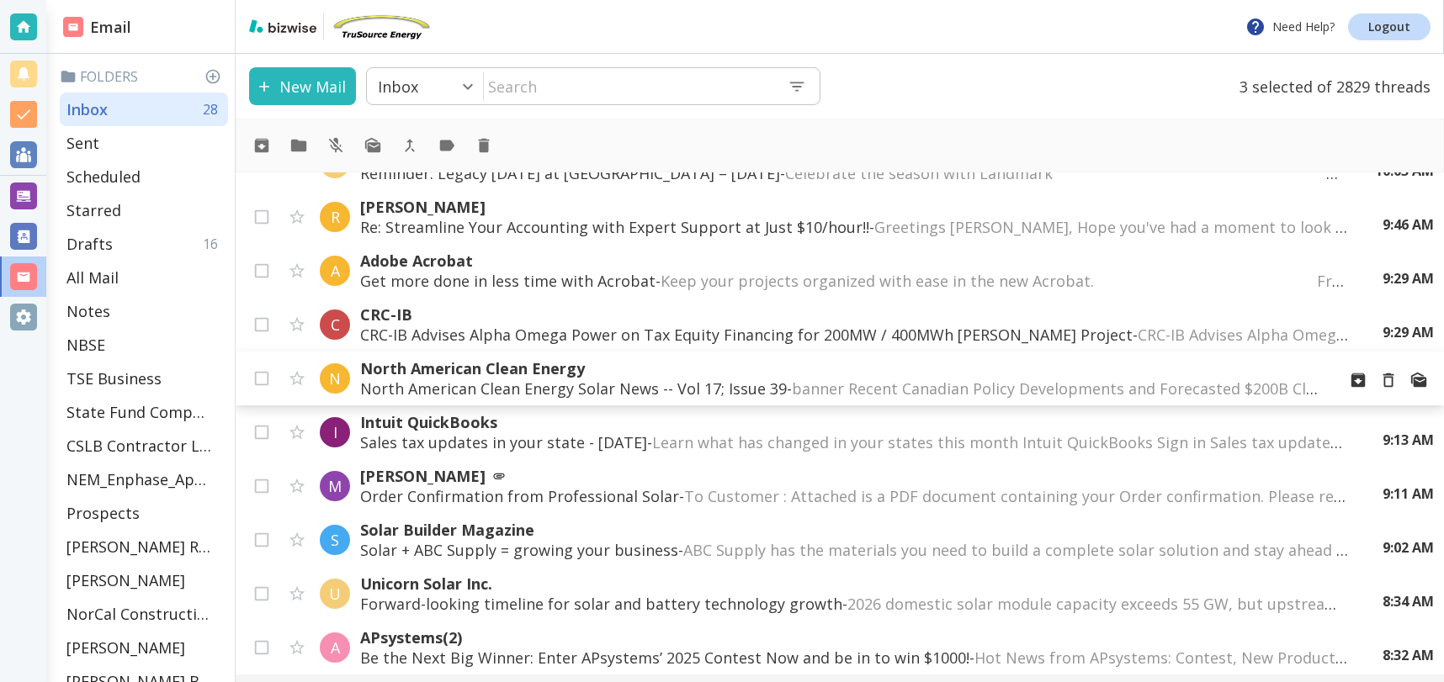
scroll to position [1009, 0]
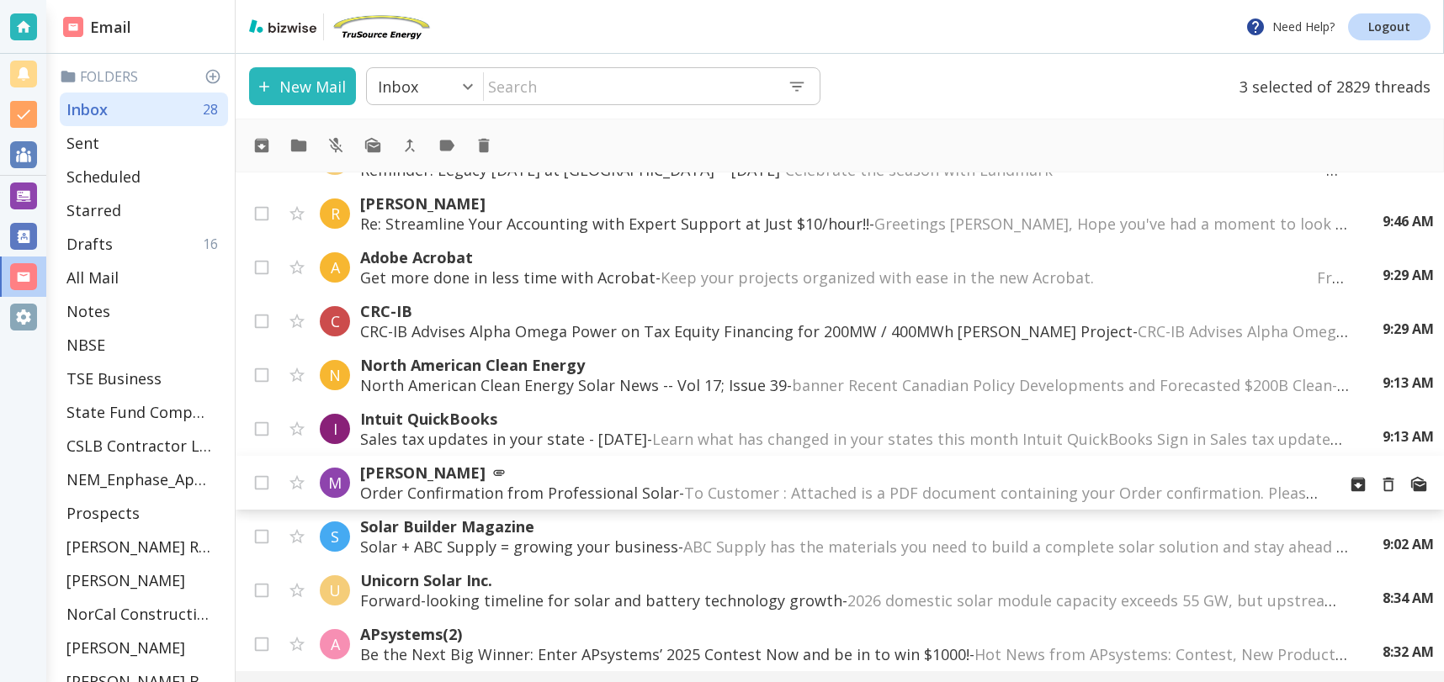
click at [448, 488] on p "Order Confirmation from Professional Solar - To Customer : Attached is a PDF do…" at bounding box center [841, 493] width 962 height 20
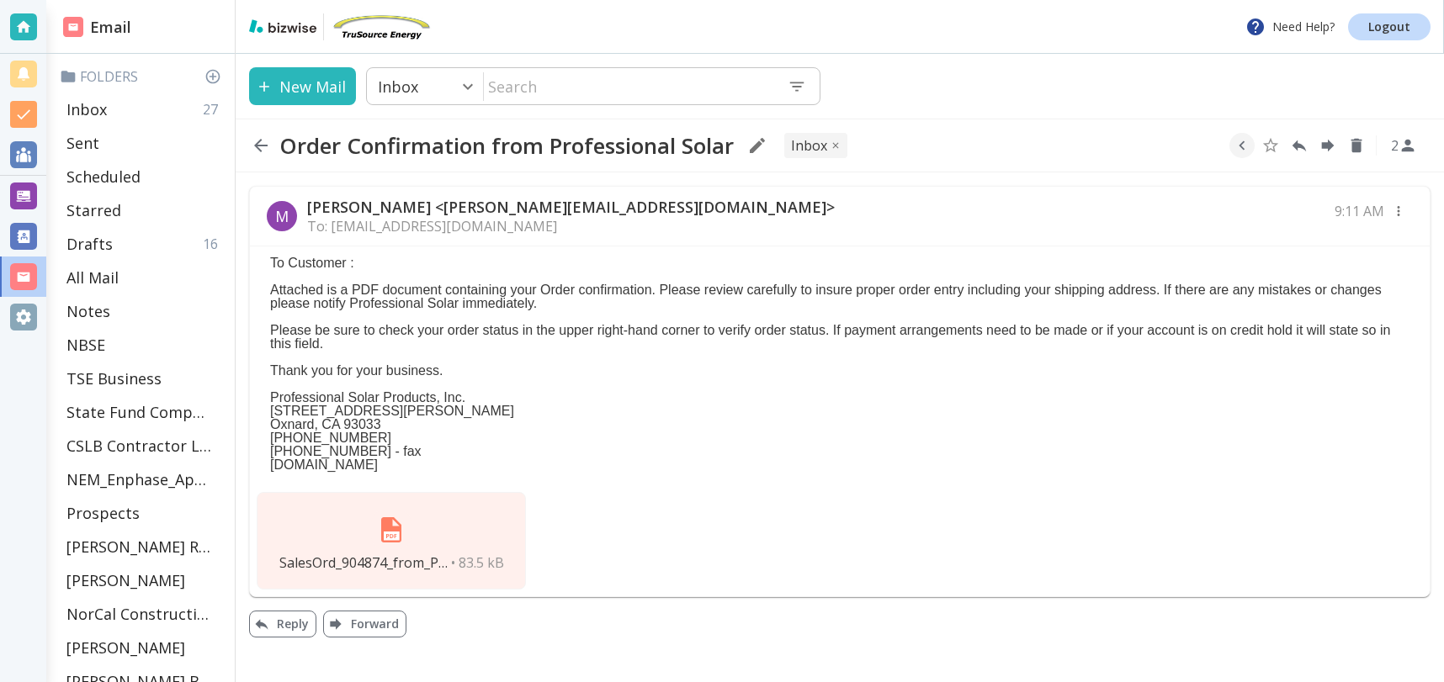
click at [389, 529] on img at bounding box center [391, 530] width 40 height 40
click at [448, 548] on div "SalesOrd_904874_from_Professional_Solar_Products_Inc._16784.pdf • 83.5 kB" at bounding box center [391, 541] width 269 height 98
click at [289, 621] on button "Reply" at bounding box center [282, 624] width 67 height 27
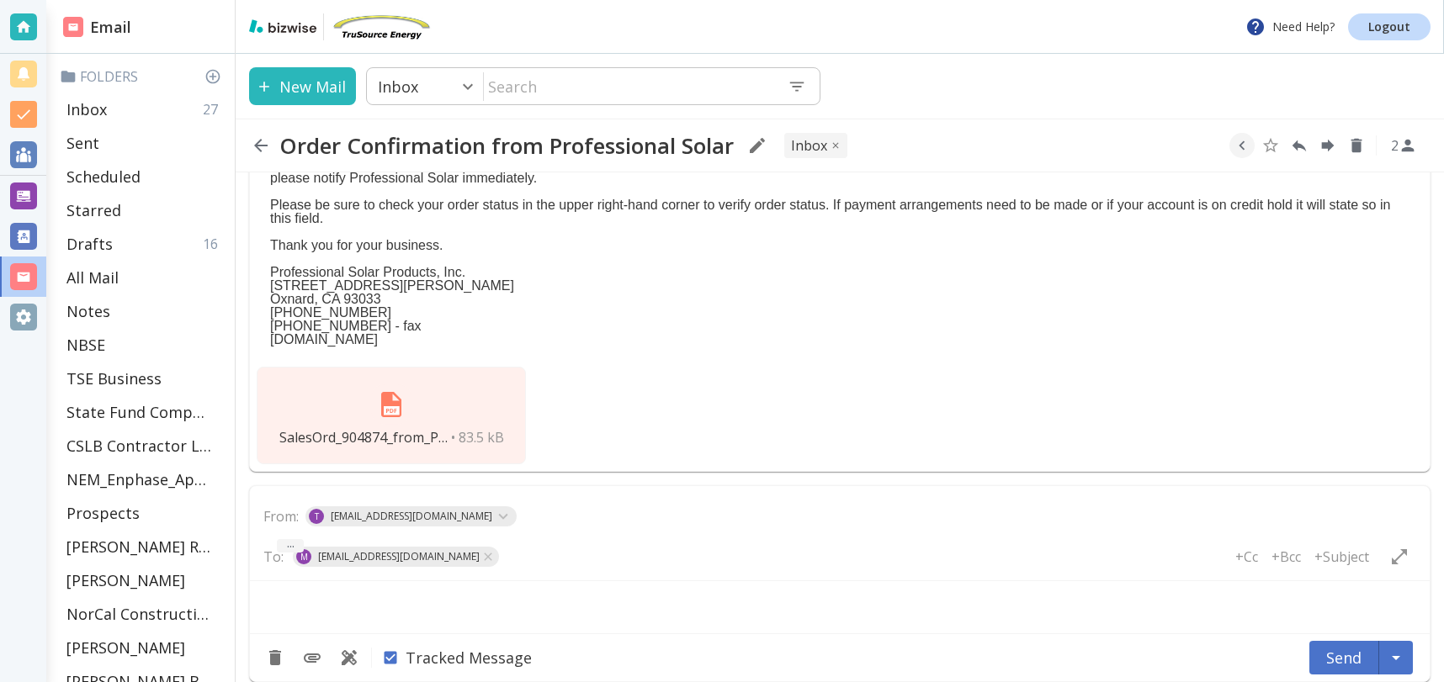
type textarea "<div class="bizwise_content"></div><div class="gmail_signature"><br>--<br><p>Th…"
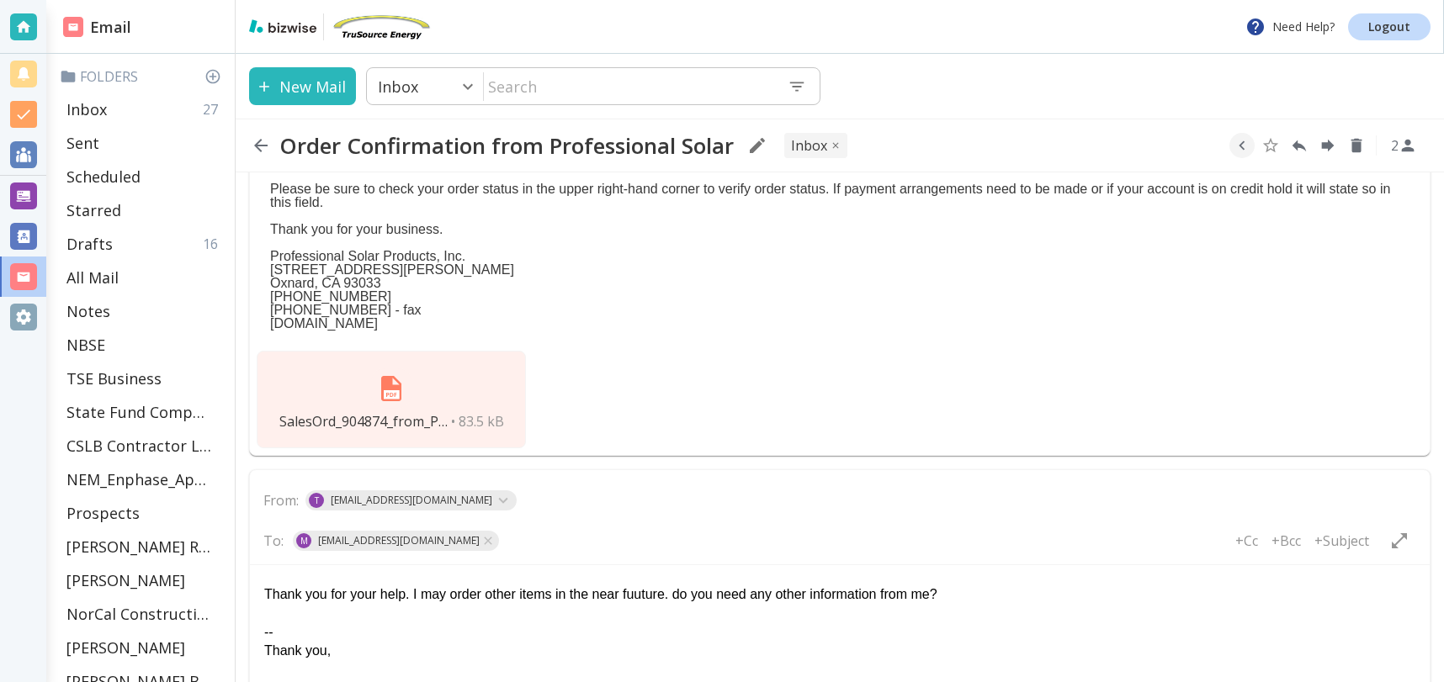
scroll to position [172, 0]
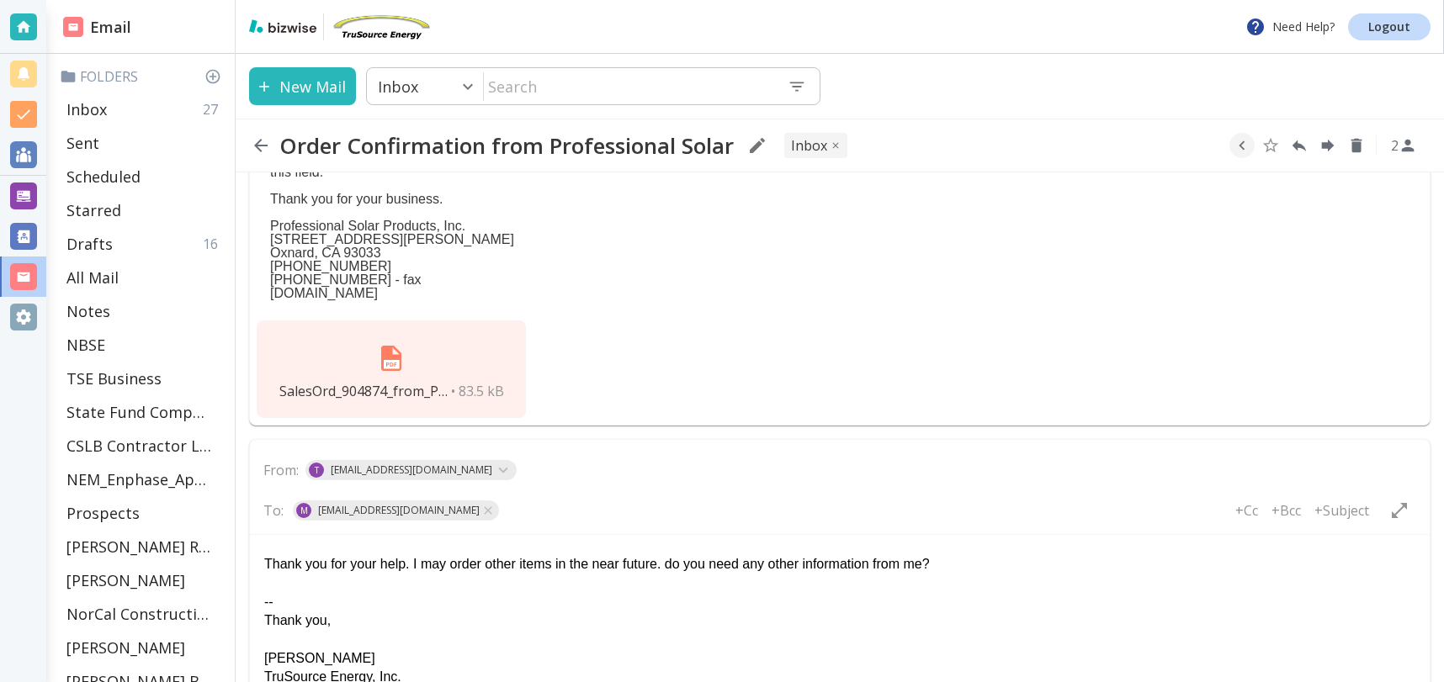
click at [679, 564] on div "Thank you for your help. I may order other items in the near future. do you nee…" at bounding box center [839, 564] width 1151 height 19
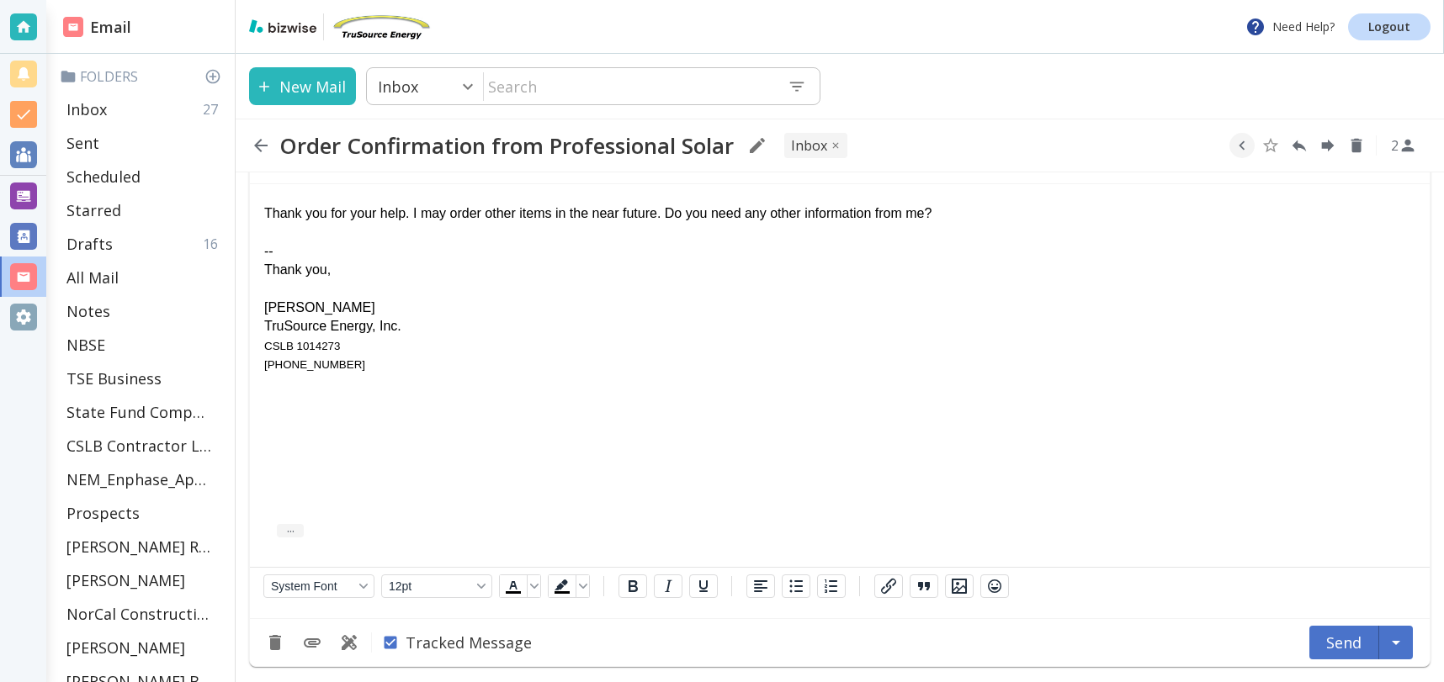
scroll to position [524, 0]
click at [1343, 638] on button "Send" at bounding box center [1344, 641] width 70 height 34
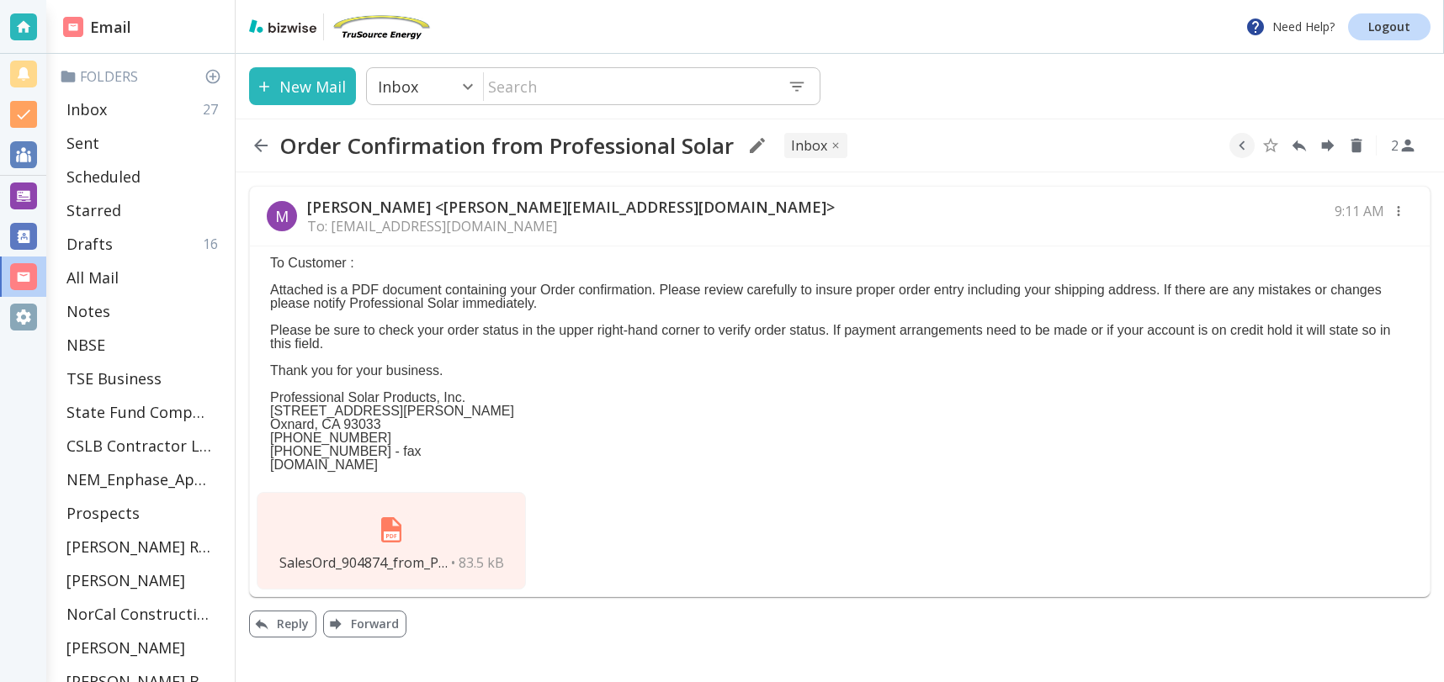
scroll to position [0, 0]
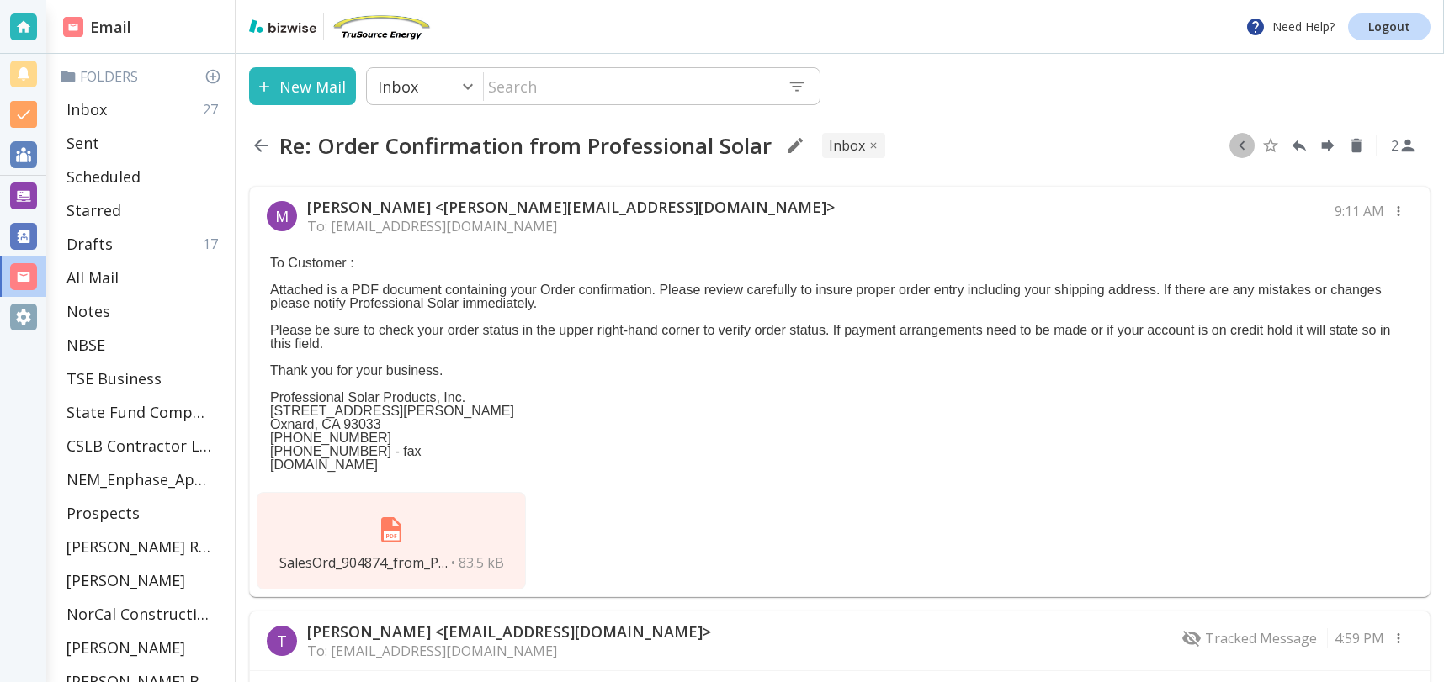
click at [1248, 150] on icon "button" at bounding box center [1241, 145] width 19 height 19
click at [1180, 146] on icon "Move to Folder" at bounding box center [1176, 146] width 15 height 13
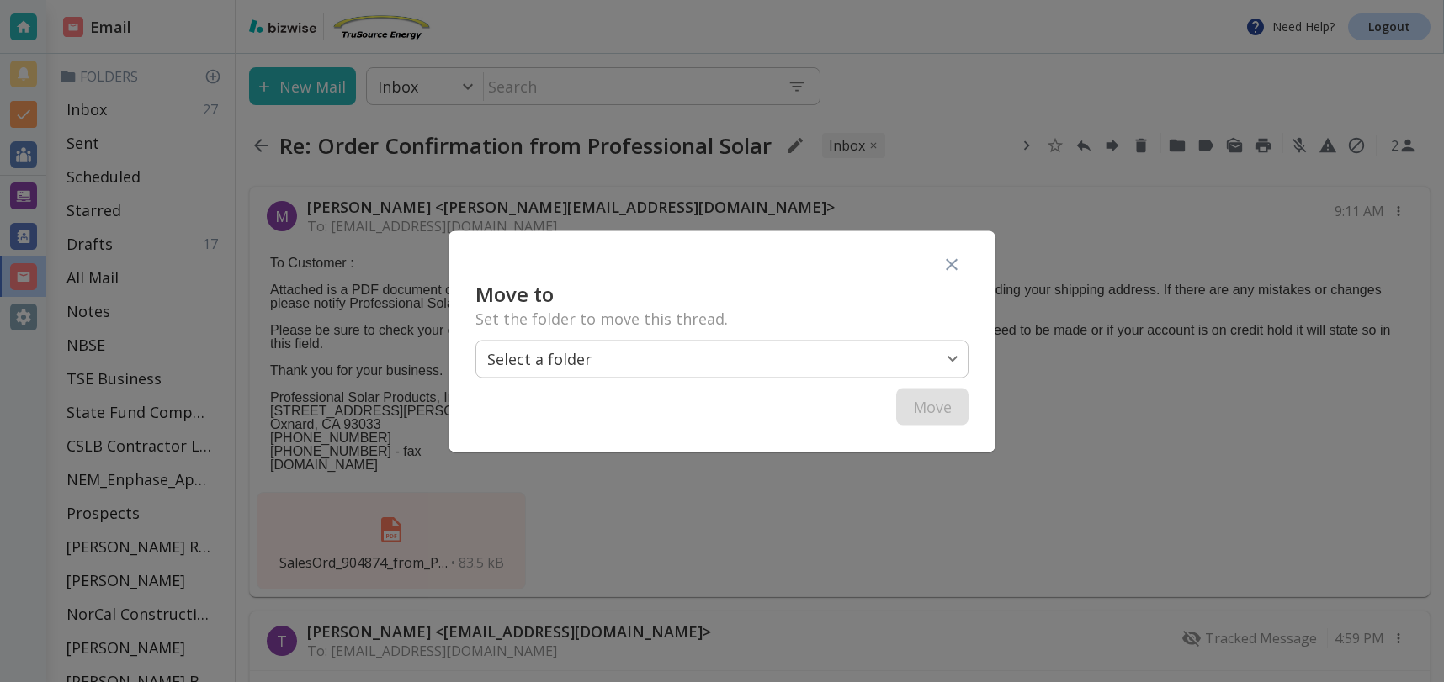
click at [792, 0] on body "Need Help? Logout Email Folders Inbox 27 Sent Scheduled Starred Drafts 17 All M…" at bounding box center [722, 0] width 1444 height 0
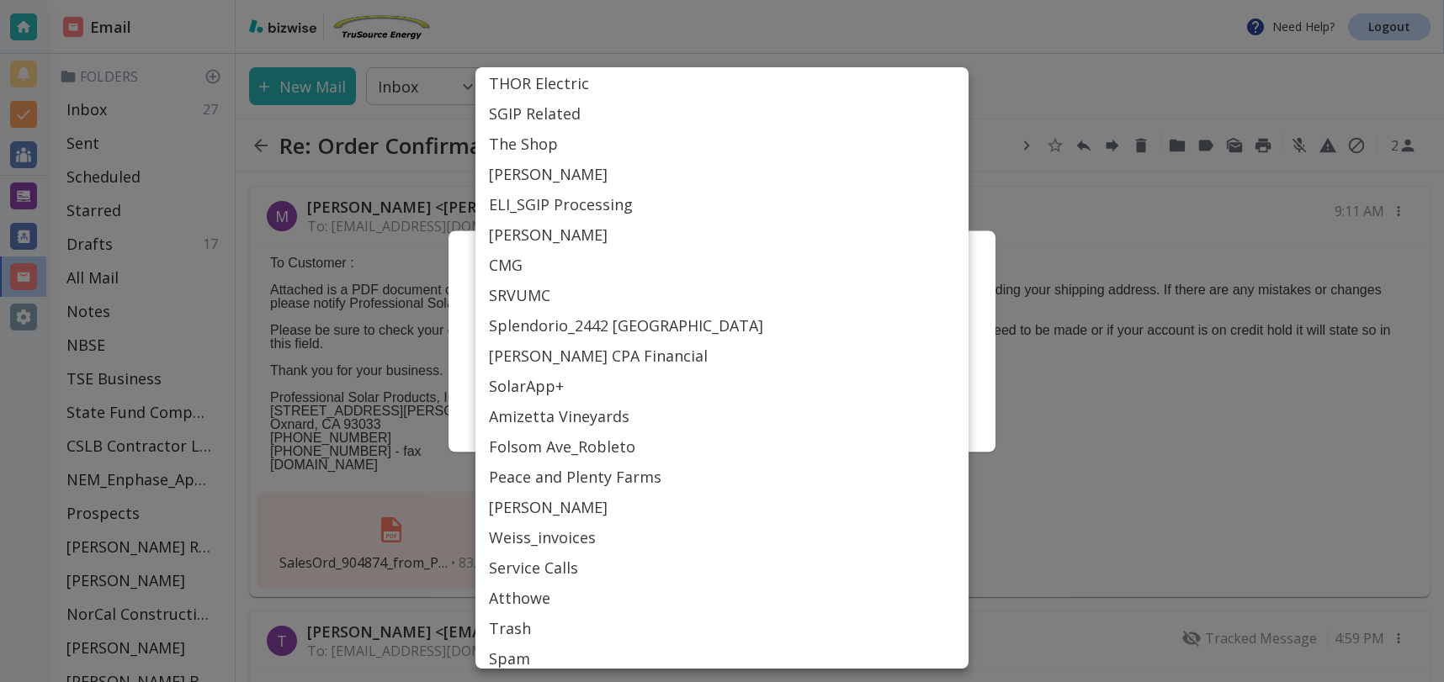
scroll to position [761, 0]
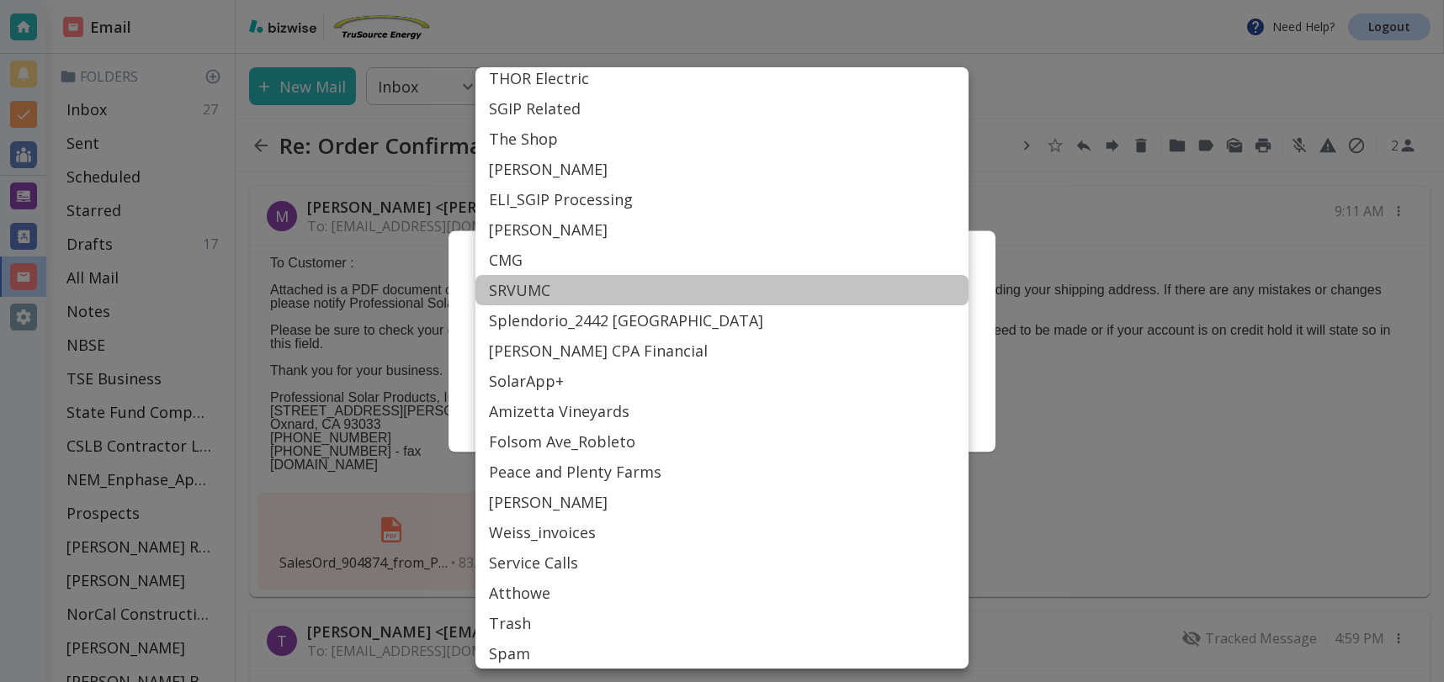
click at [552, 288] on li "SRVUMC" at bounding box center [721, 290] width 493 height 30
type input "Label_77"
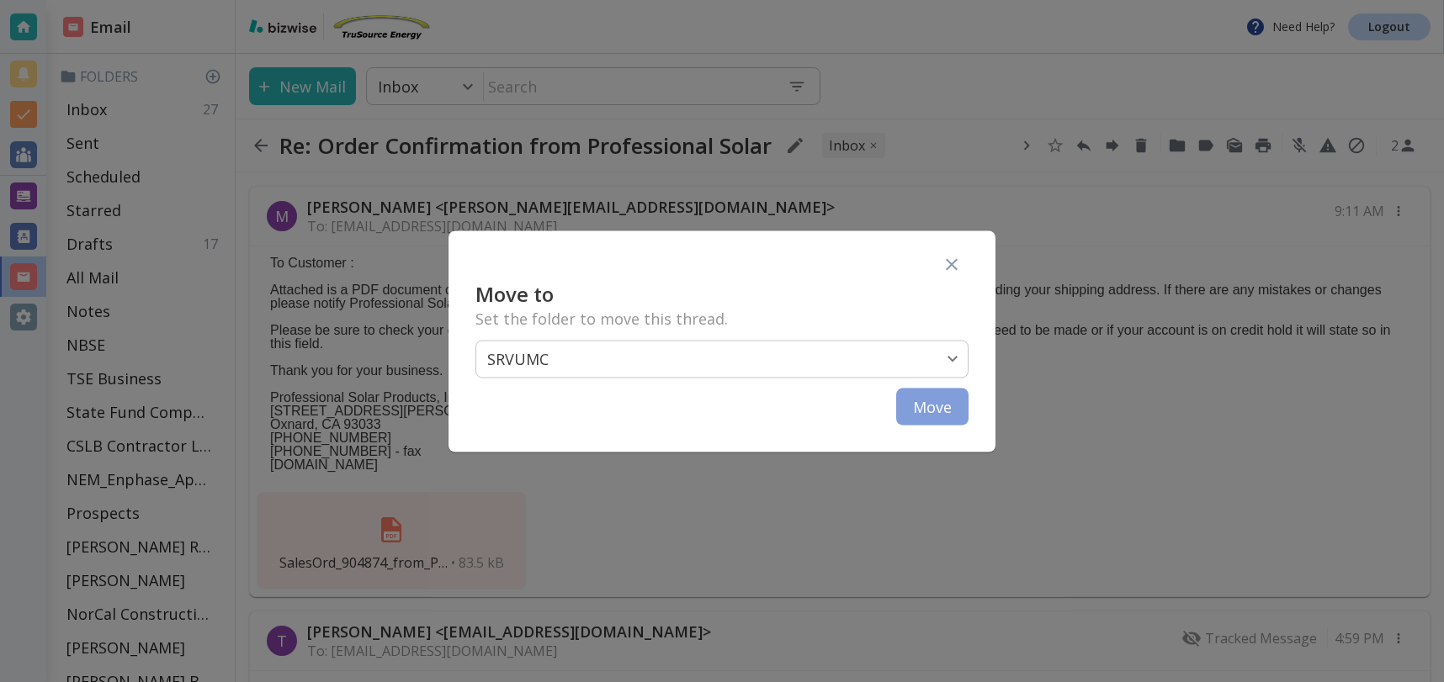
click at [925, 408] on button "Move" at bounding box center [932, 406] width 72 height 37
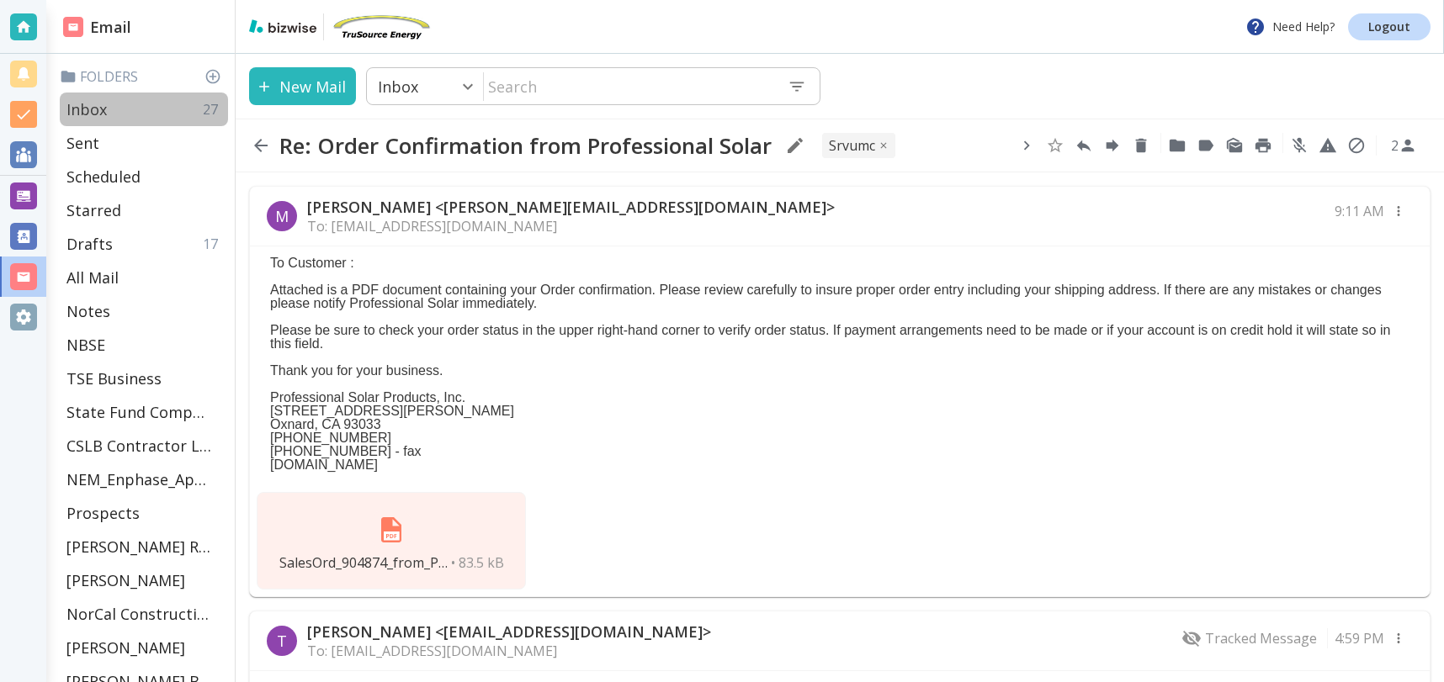
click at [98, 109] on p "Inbox" at bounding box center [86, 109] width 40 height 20
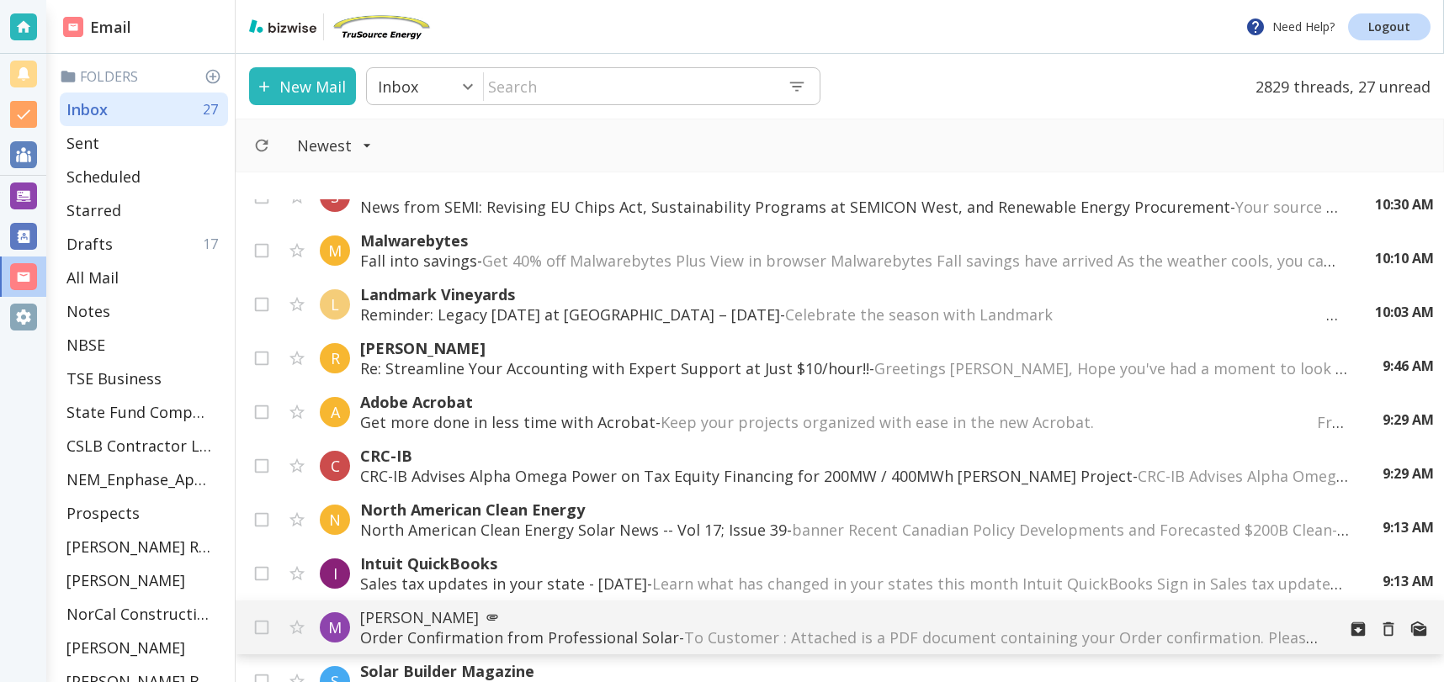
scroll to position [967, 0]
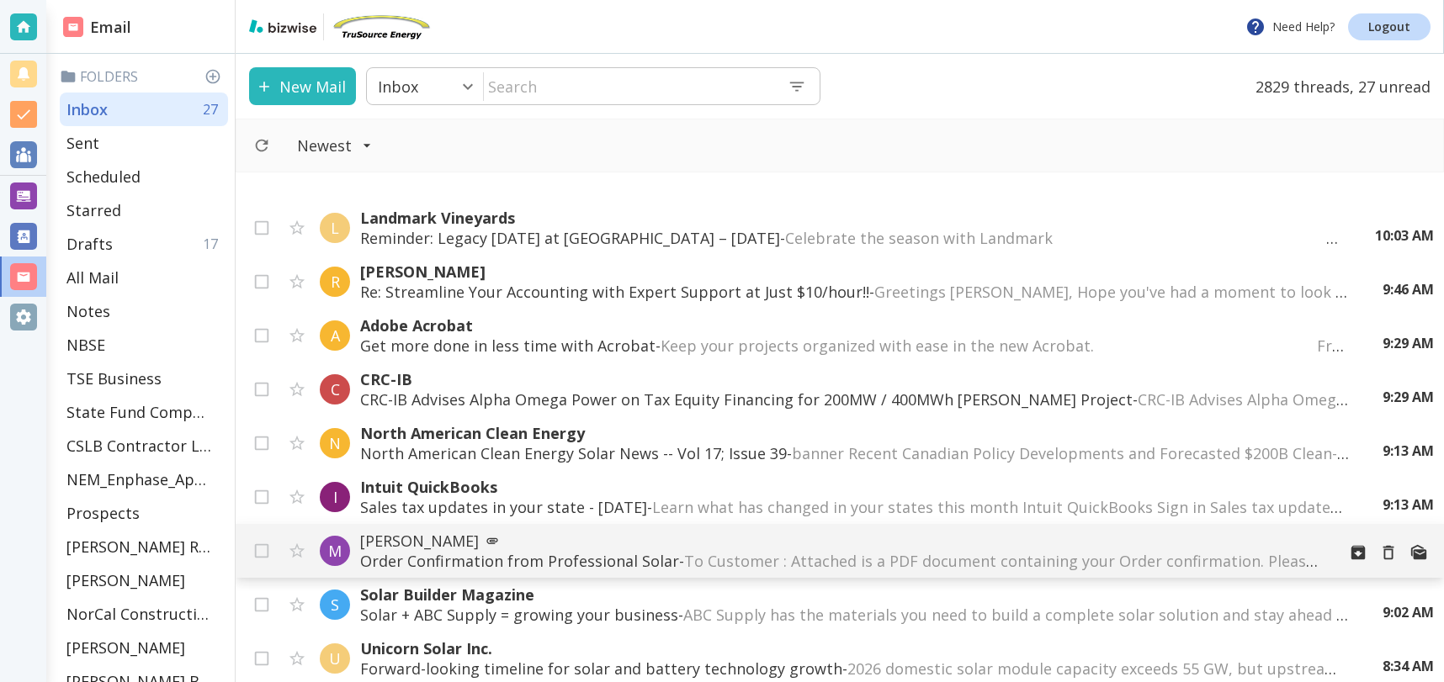
click at [590, 545] on p "[PERSON_NAME]" at bounding box center [841, 541] width 962 height 20
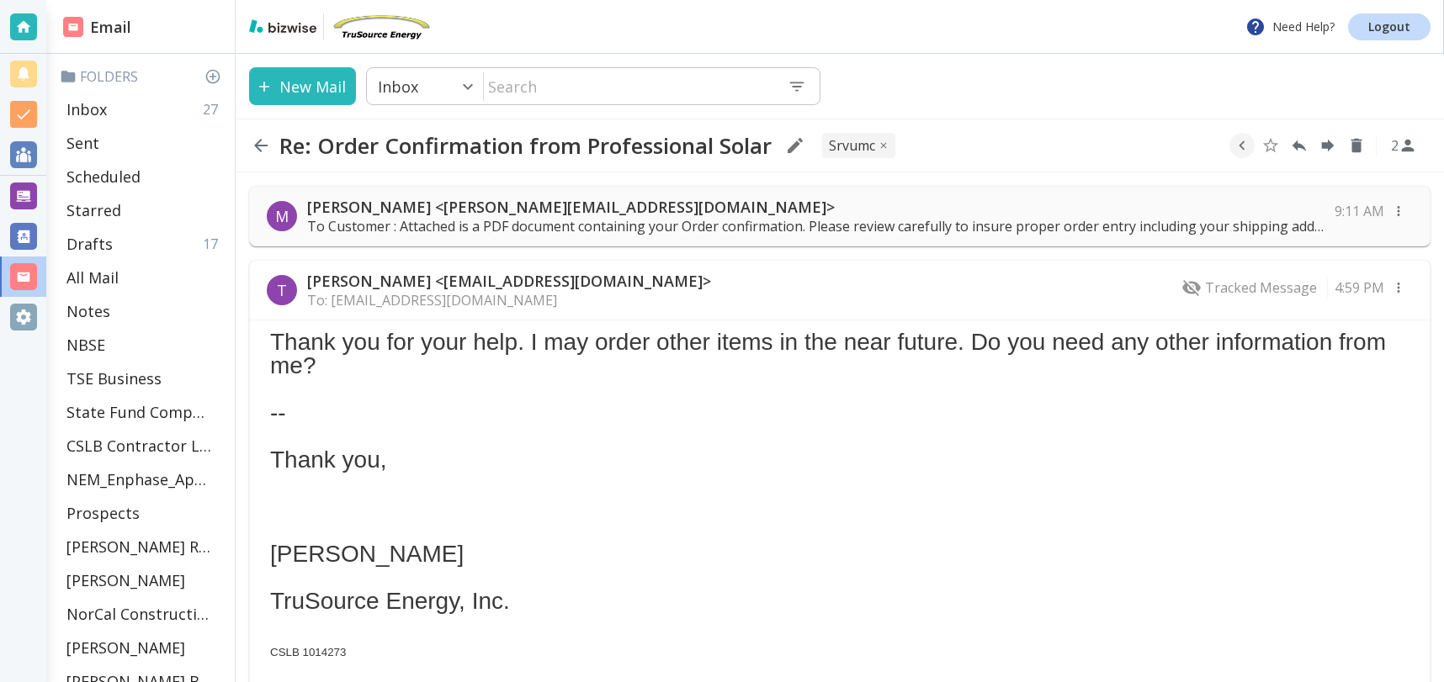
click at [432, 304] on p "To: macy@prosolar.com" at bounding box center [509, 300] width 404 height 19
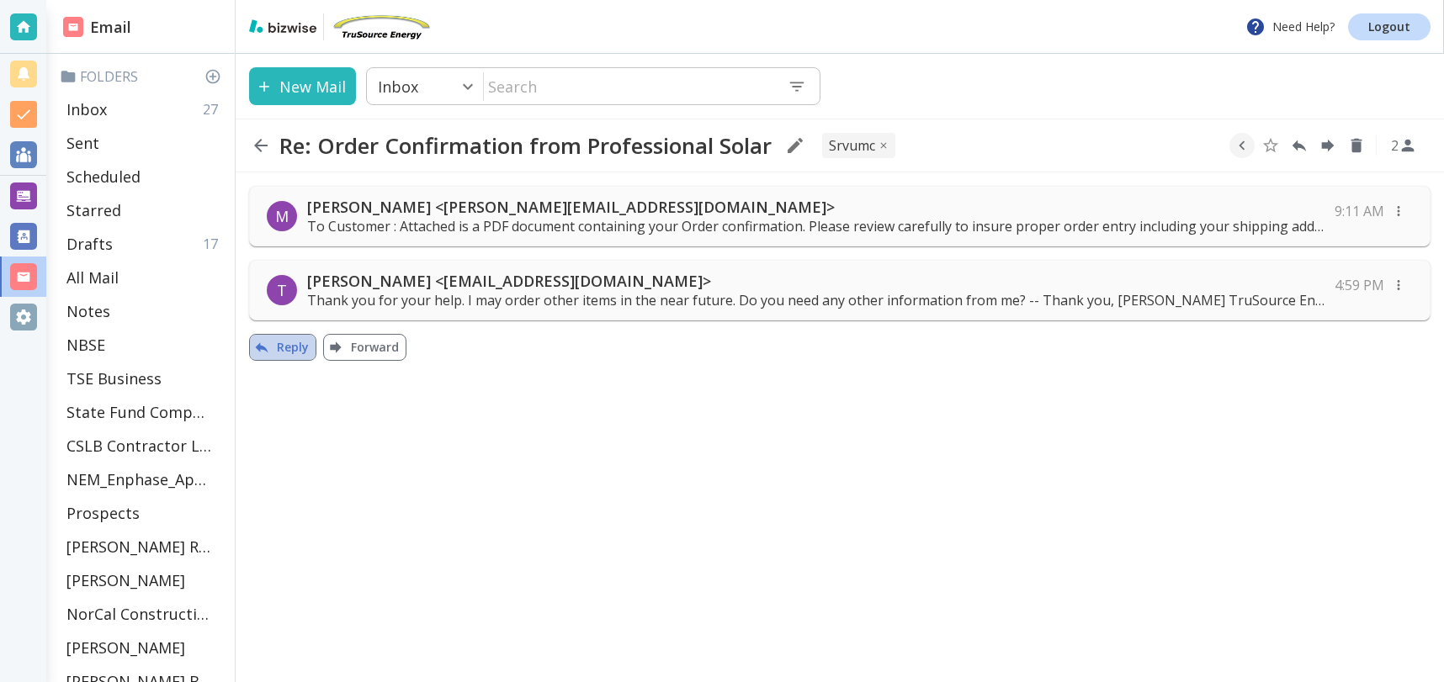
click at [297, 347] on button "Reply" at bounding box center [282, 347] width 67 height 27
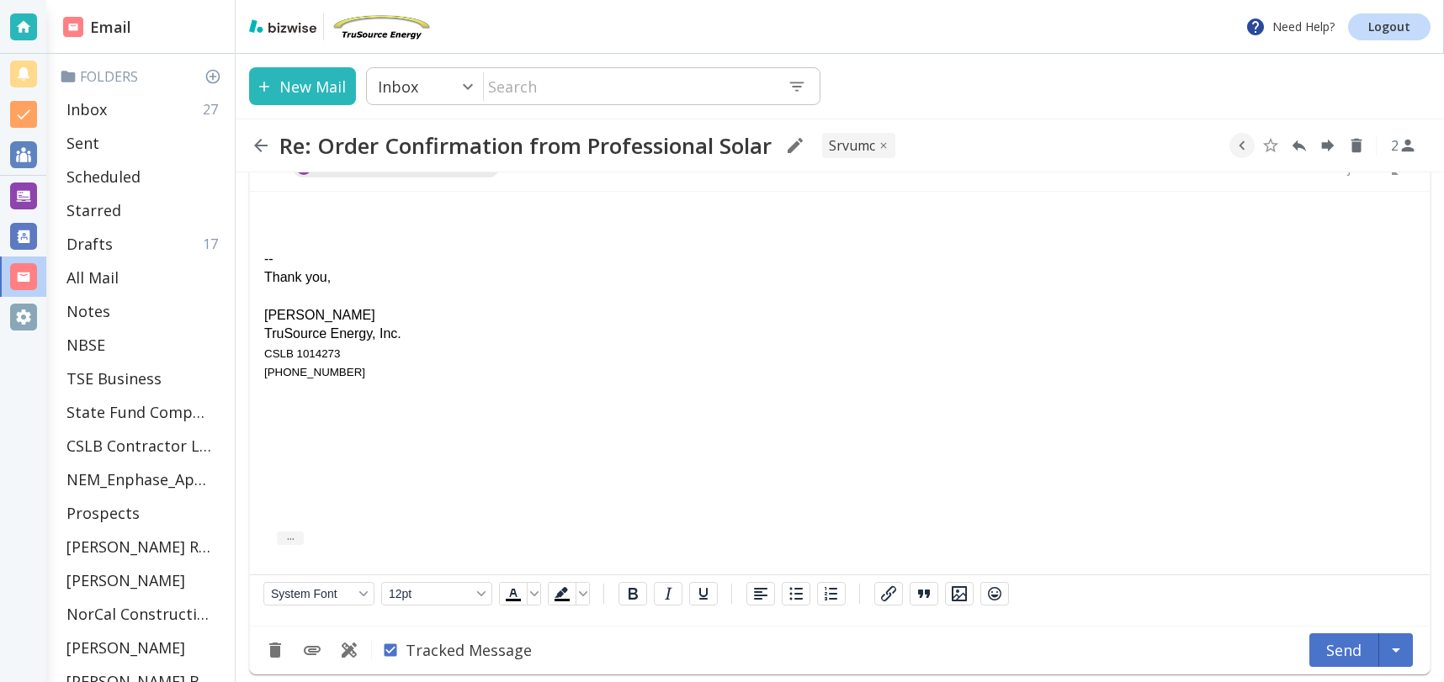
scroll to position [247, 0]
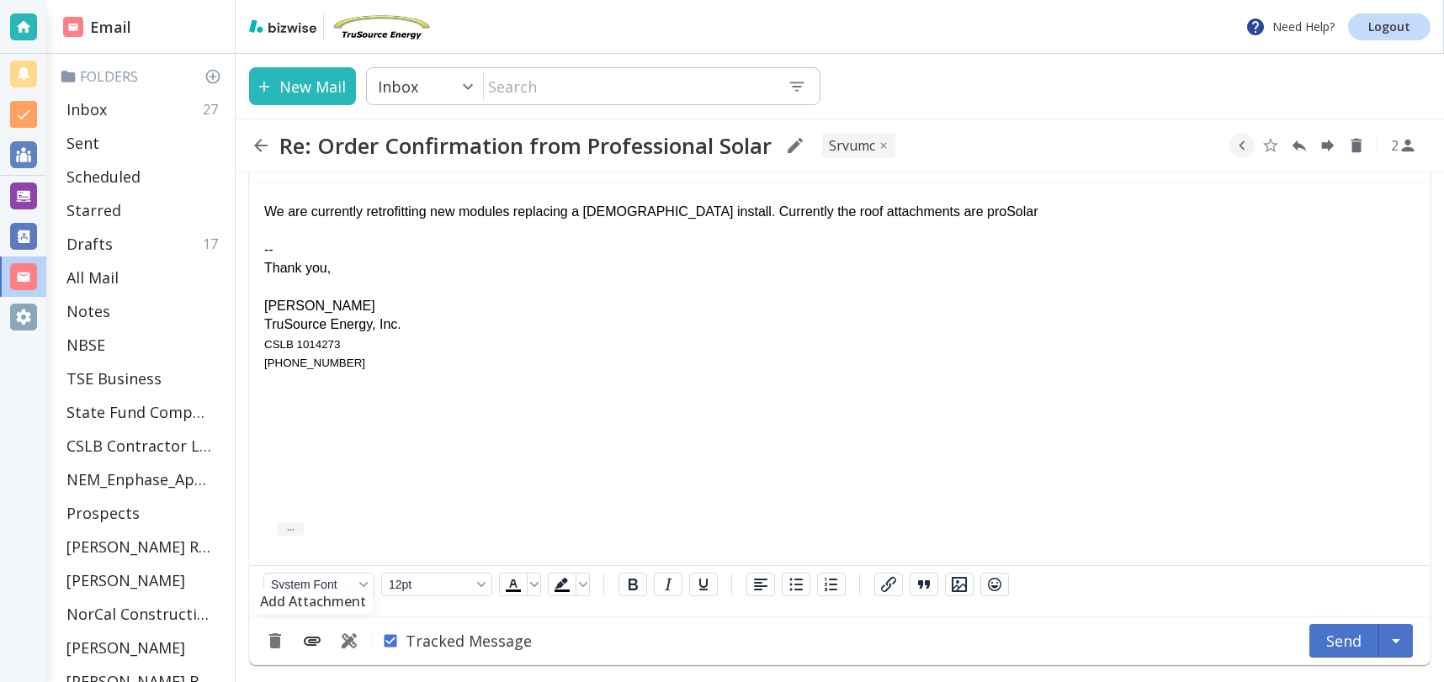
click at [313, 641] on icon "Add Attachment" at bounding box center [312, 641] width 20 height 20
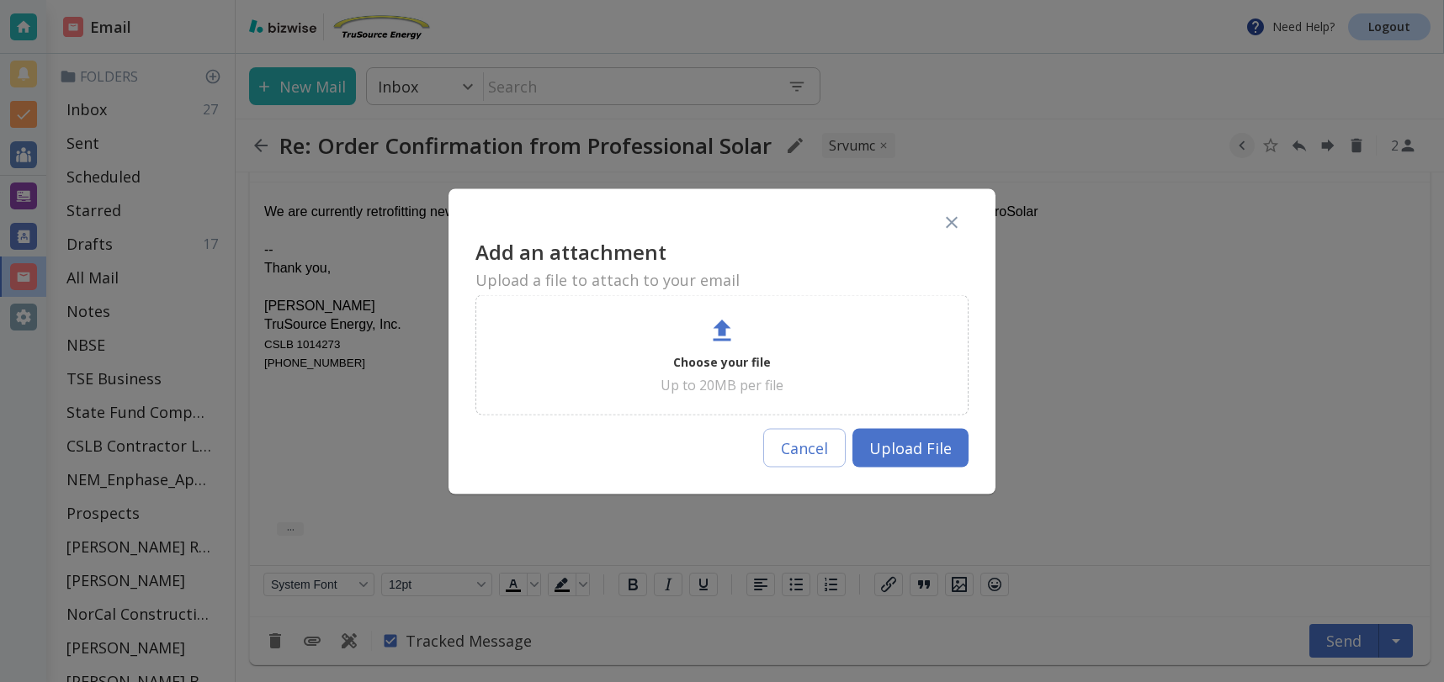
click at [731, 335] on icon at bounding box center [722, 330] width 30 height 30
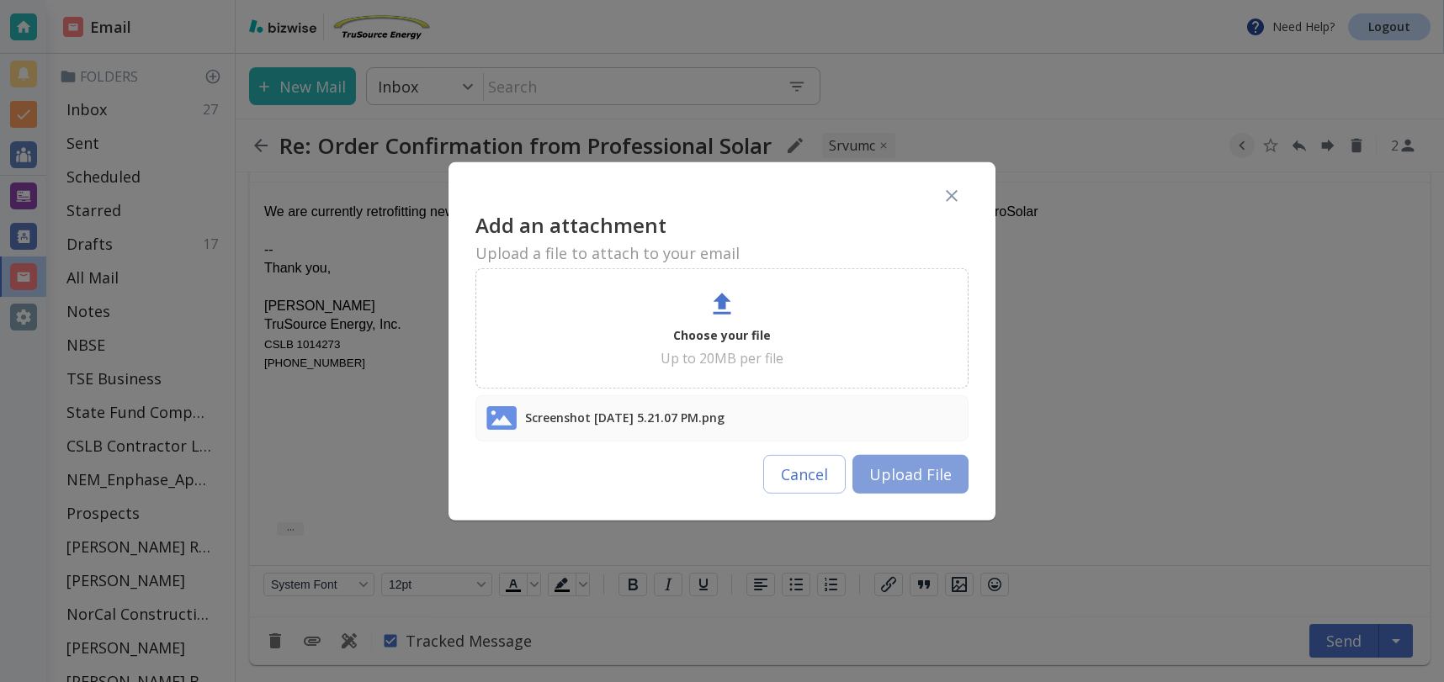
drag, startPoint x: 925, startPoint y: 472, endPoint x: 679, endPoint y: 363, distance: 269.7
click at [925, 472] on button "Upload File" at bounding box center [910, 474] width 116 height 39
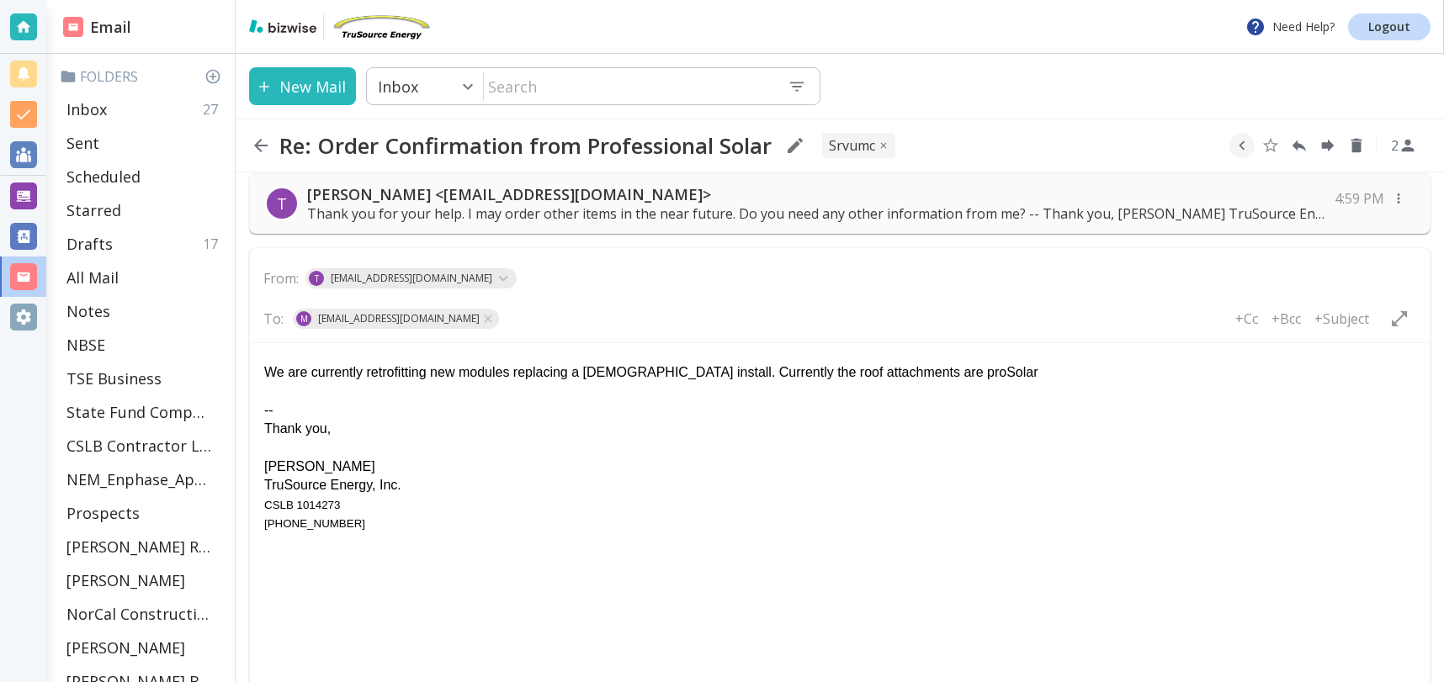
scroll to position [82, 0]
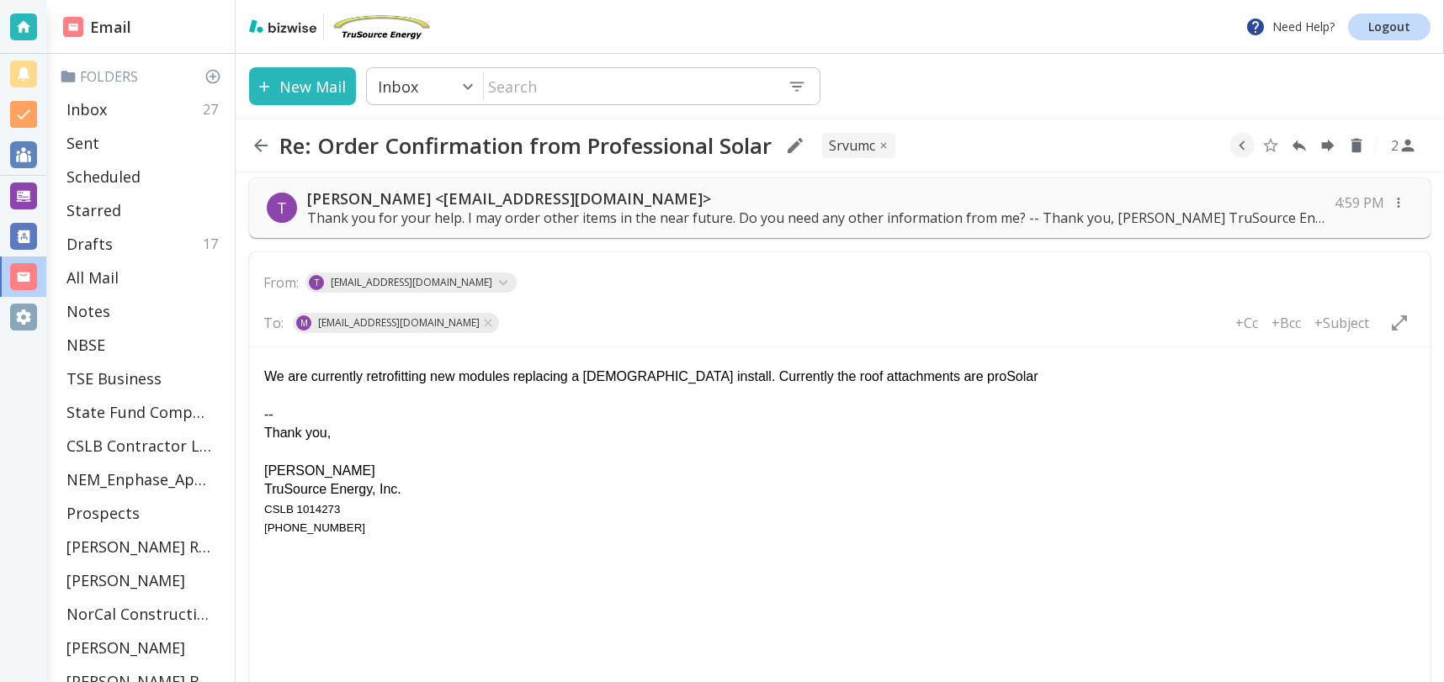
click at [961, 373] on div "We are currently retrofitting new modules replacing a 15 yr old install. Curren…" at bounding box center [839, 377] width 1151 height 19
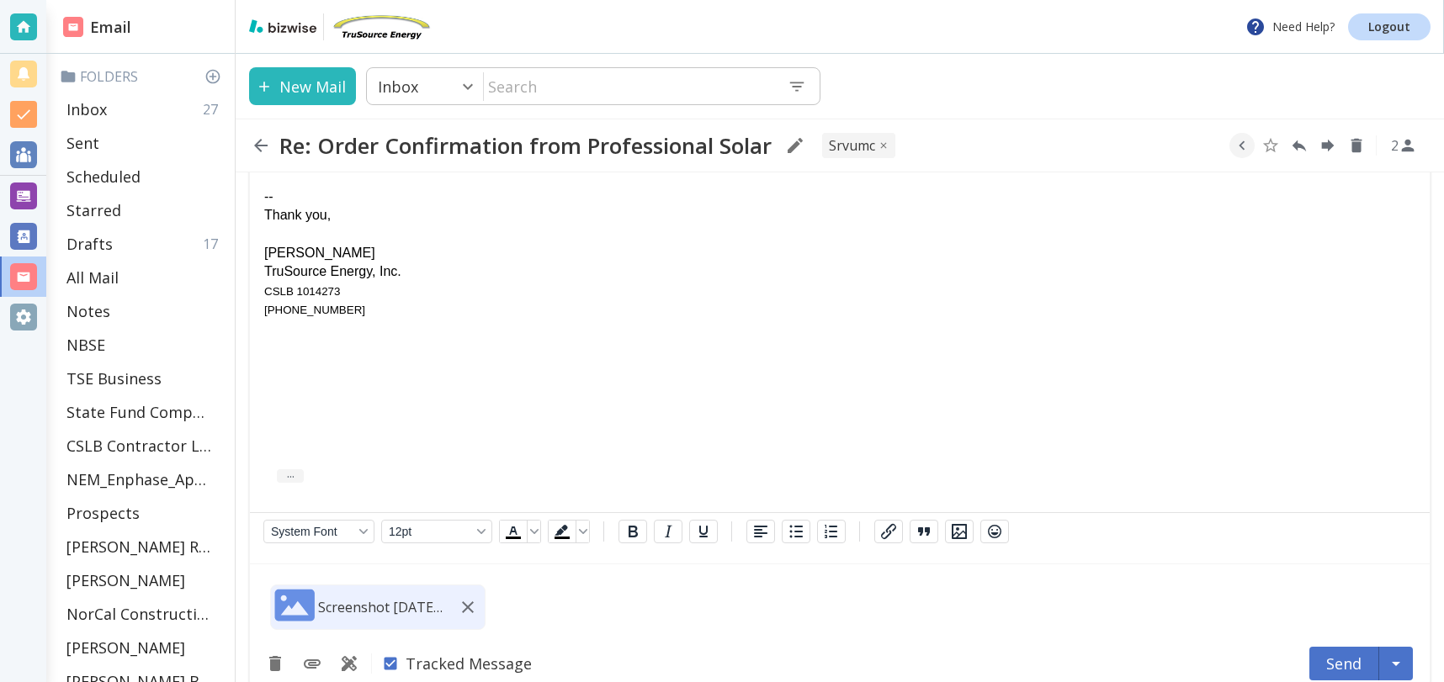
scroll to position [323, 0]
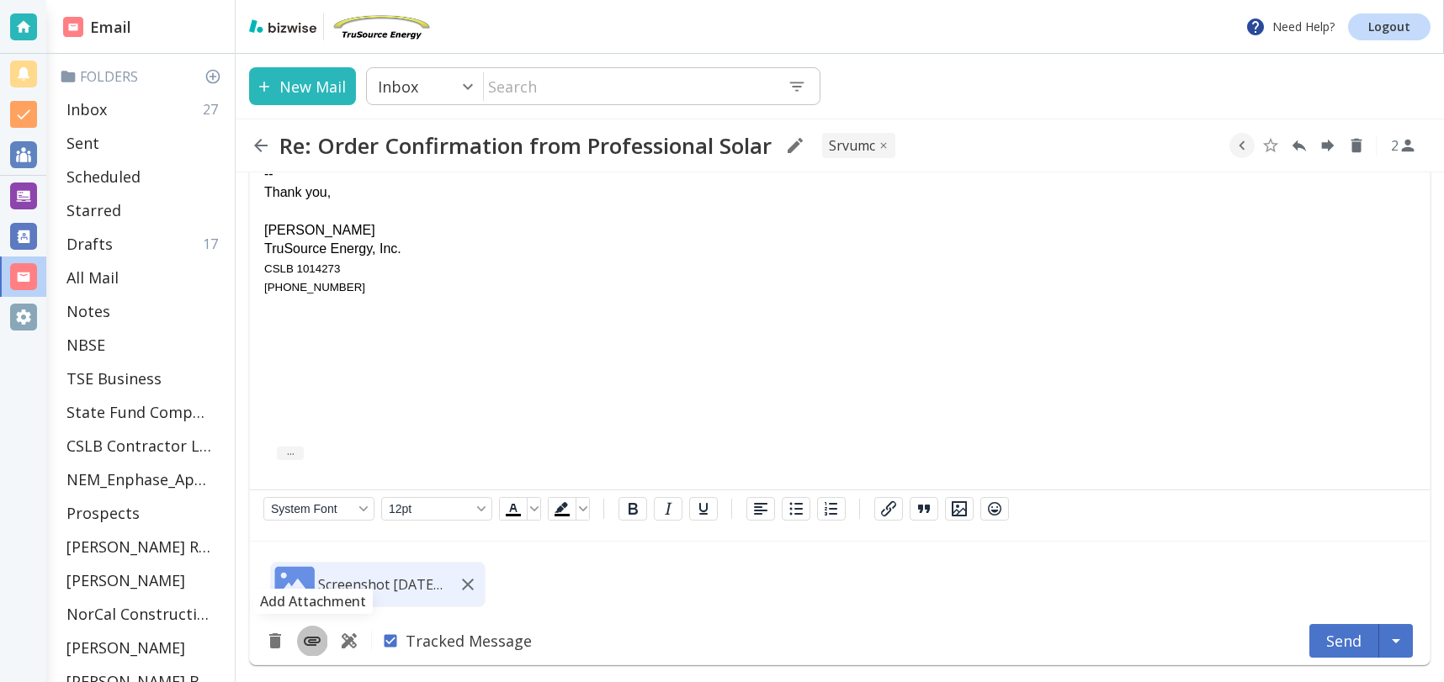
click at [319, 642] on icon "Add Attachment" at bounding box center [312, 641] width 20 height 20
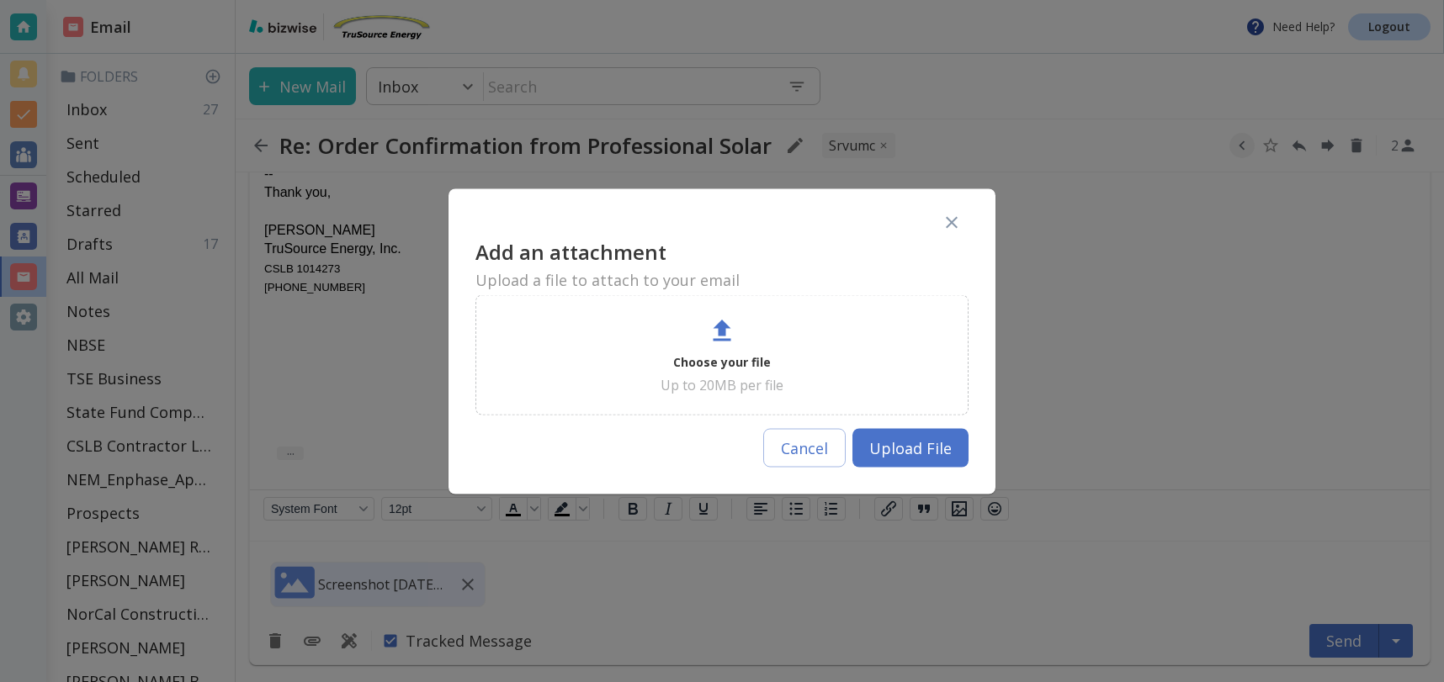
click at [734, 341] on icon at bounding box center [722, 330] width 30 height 30
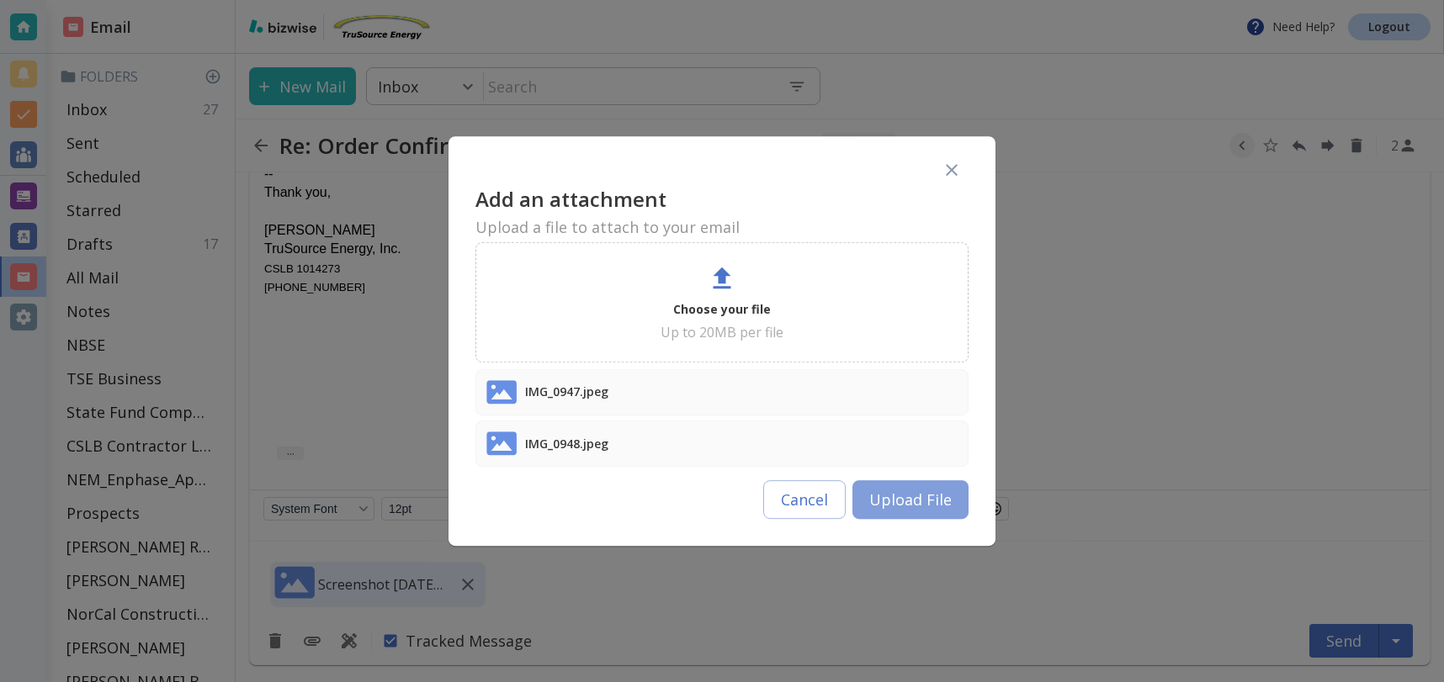
click at [951, 504] on button "Upload File" at bounding box center [910, 499] width 116 height 39
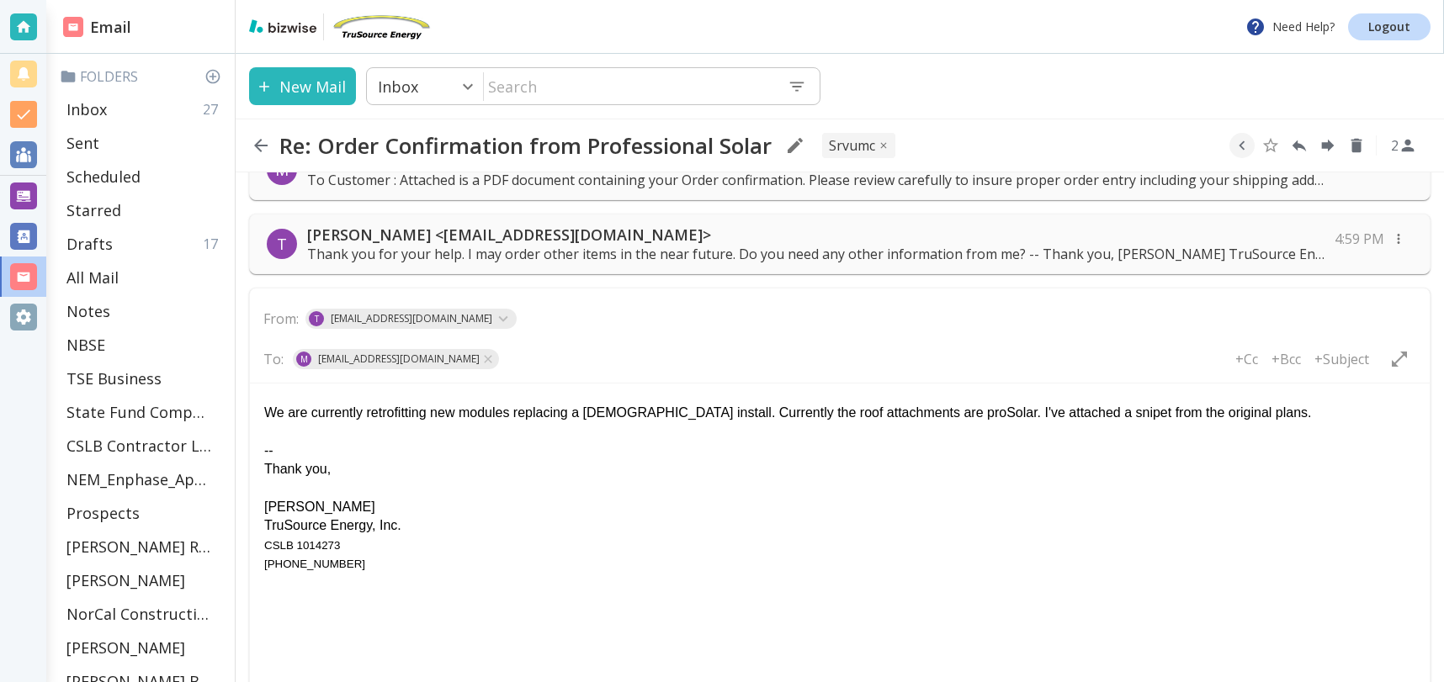
scroll to position [0, 0]
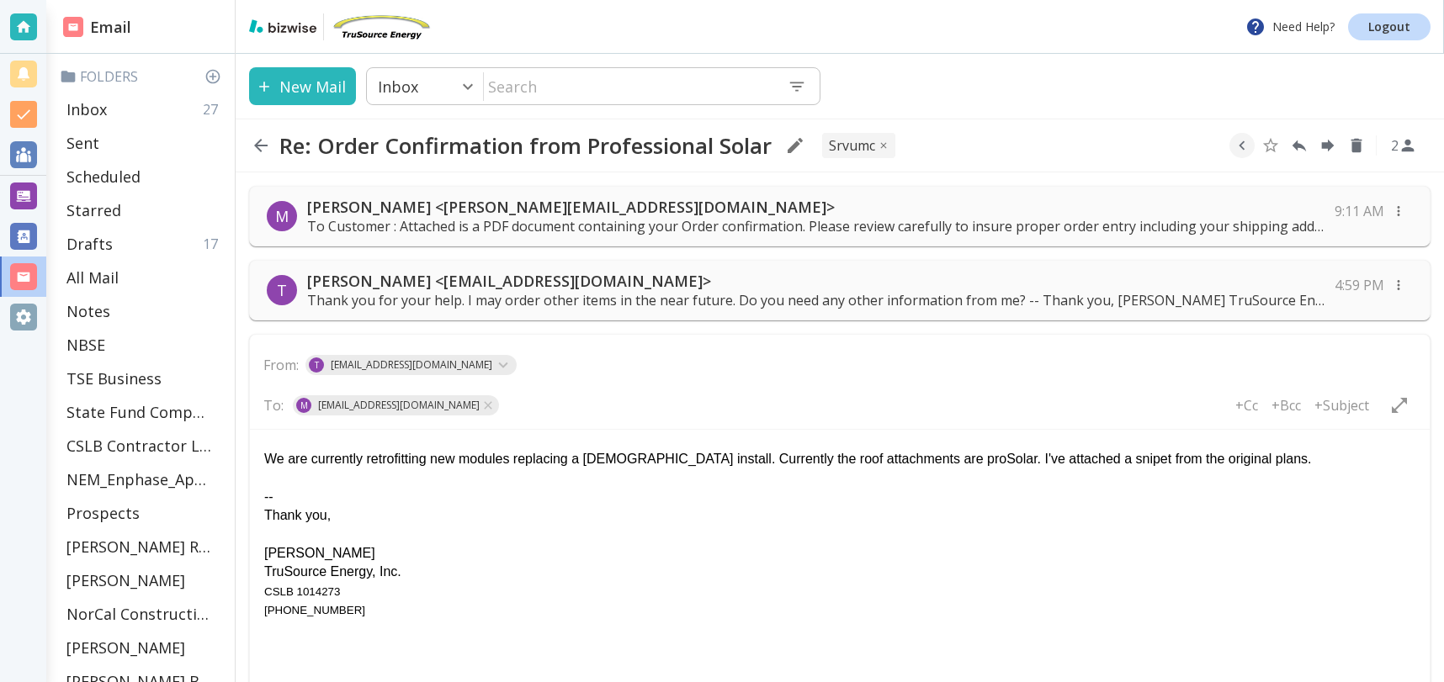
drag, startPoint x: 1253, startPoint y: 458, endPoint x: 1394, endPoint y: 469, distance: 141.0
click at [1253, 458] on div "We are currently retrofitting new modules replacing a 15 yr old install. Curren…" at bounding box center [839, 459] width 1151 height 19
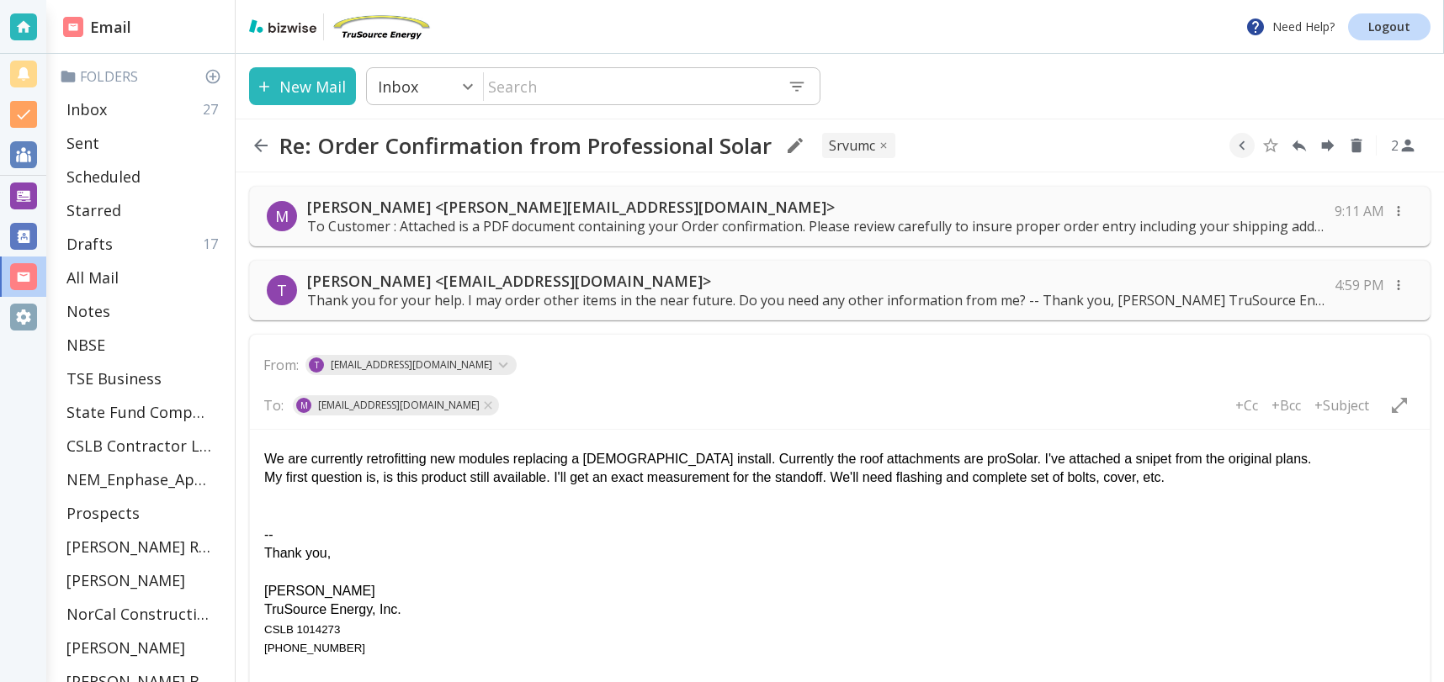
click at [398, 479] on div "My first question is, is this product still available. I'll get an exact measur…" at bounding box center [839, 478] width 1151 height 19
click at [556, 479] on div "My first question is, if this product still available. I'll get an exact measur…" at bounding box center [839, 478] width 1151 height 19
drag, startPoint x: 262, startPoint y: 492, endPoint x: 289, endPoint y: 493, distance: 26.9
click at [263, 492] on body "We are currently retrofitting new modules replacing a 15 yr old install. Curren…" at bounding box center [839, 550] width 1152 height 214
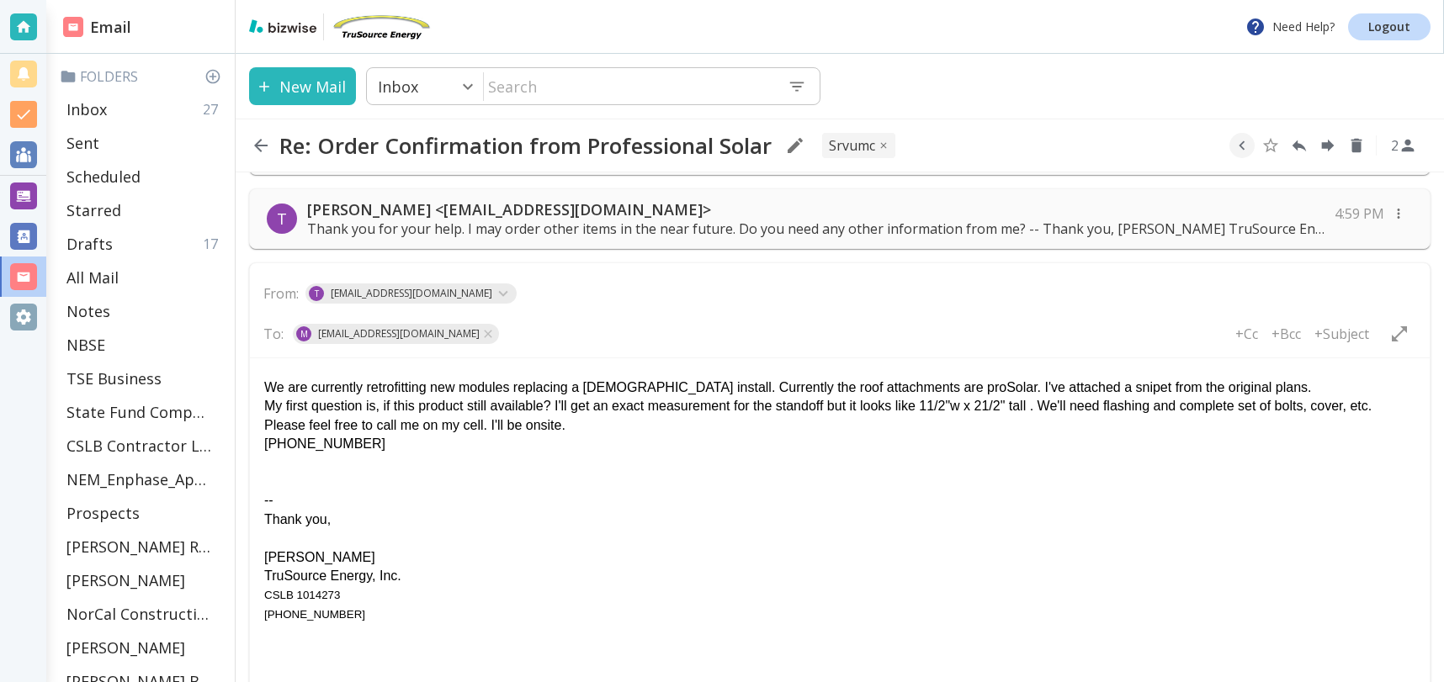
scroll to position [69, 0]
click at [1350, 337] on p "+Subject" at bounding box center [1341, 336] width 55 height 19
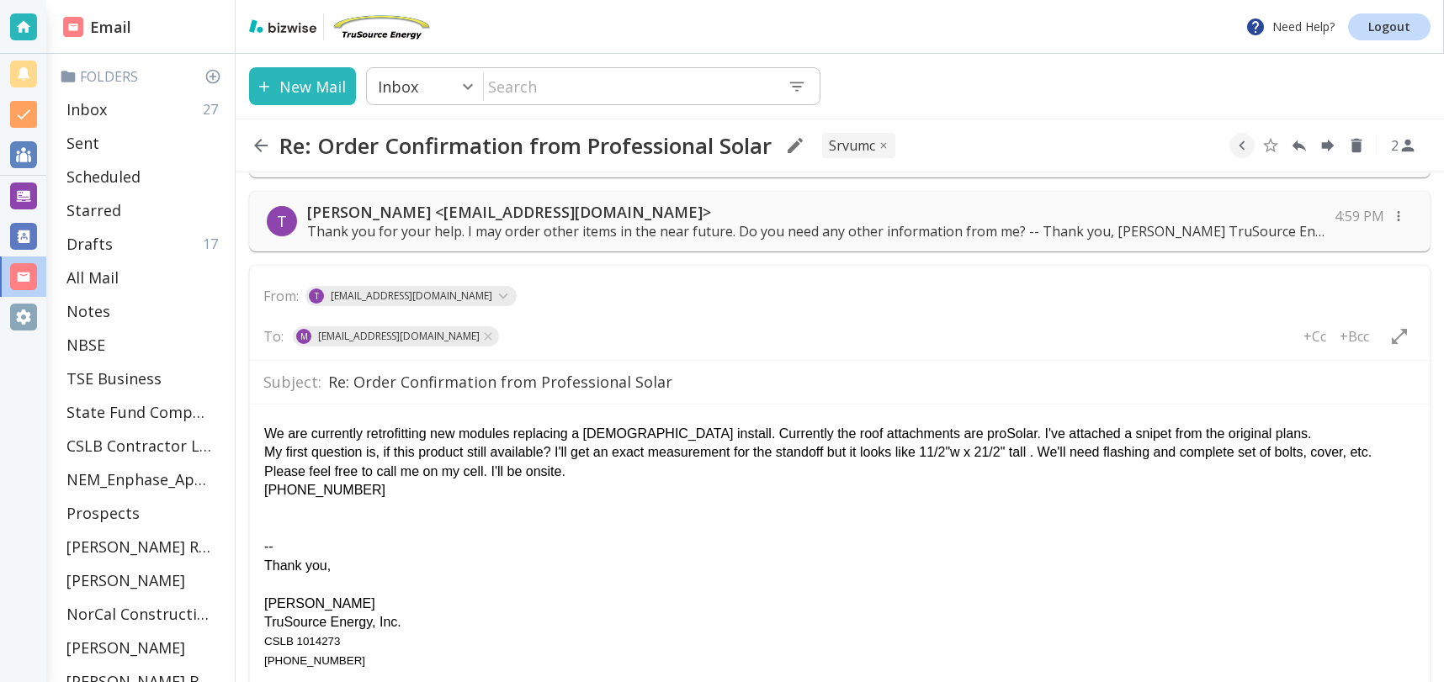
drag, startPoint x: 326, startPoint y: 381, endPoint x: 817, endPoint y: 376, distance: 490.5
click at [817, 376] on input "Re: Order Confirmation from Professional Solar" at bounding box center [872, 382] width 1088 height 29
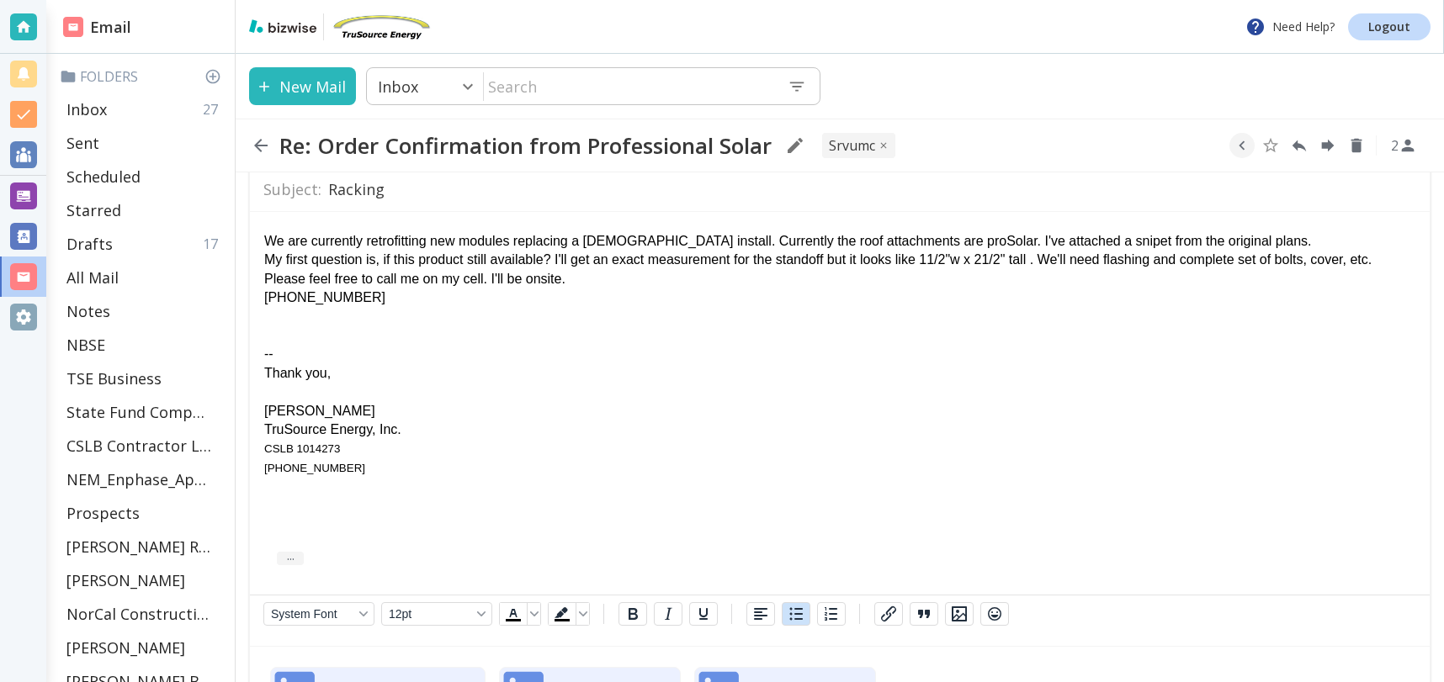
scroll to position [367, 0]
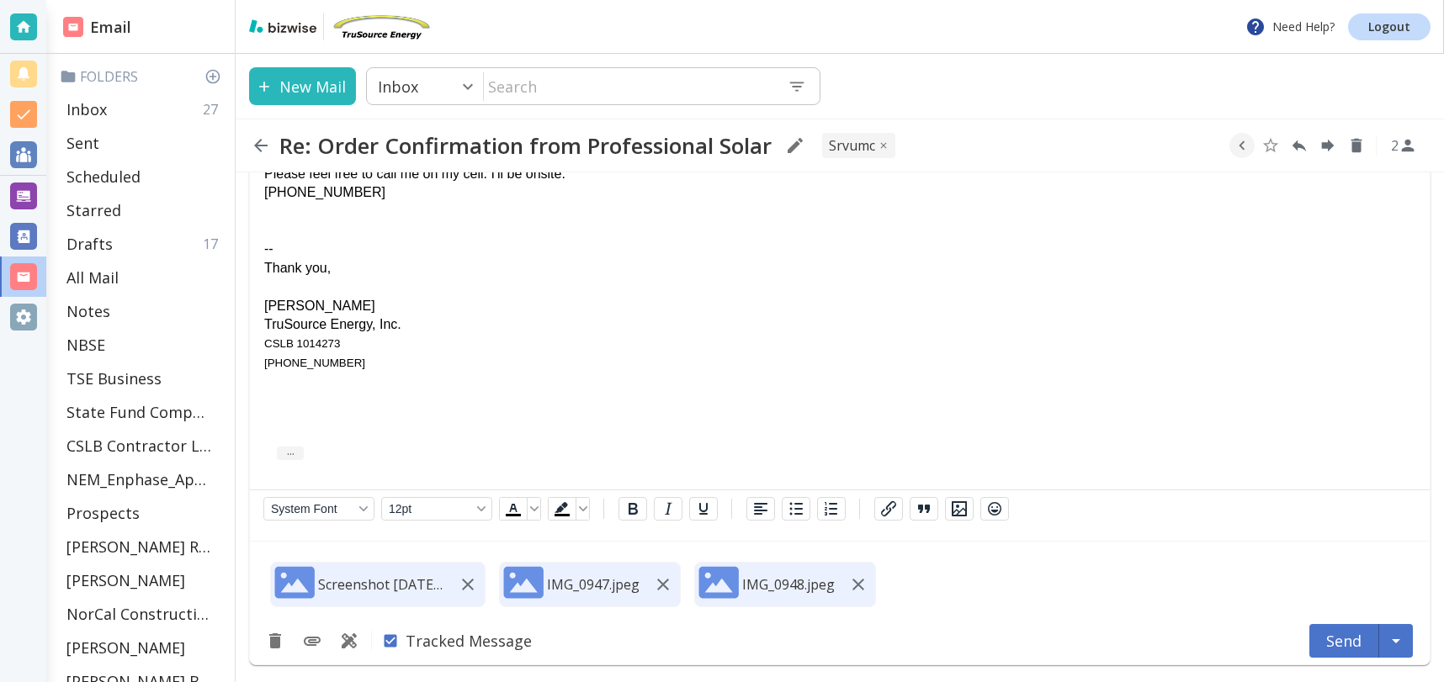
type input "Racking"
click at [1333, 637] on button "Send" at bounding box center [1344, 641] width 70 height 34
